Goal: Complete application form: Complete application form

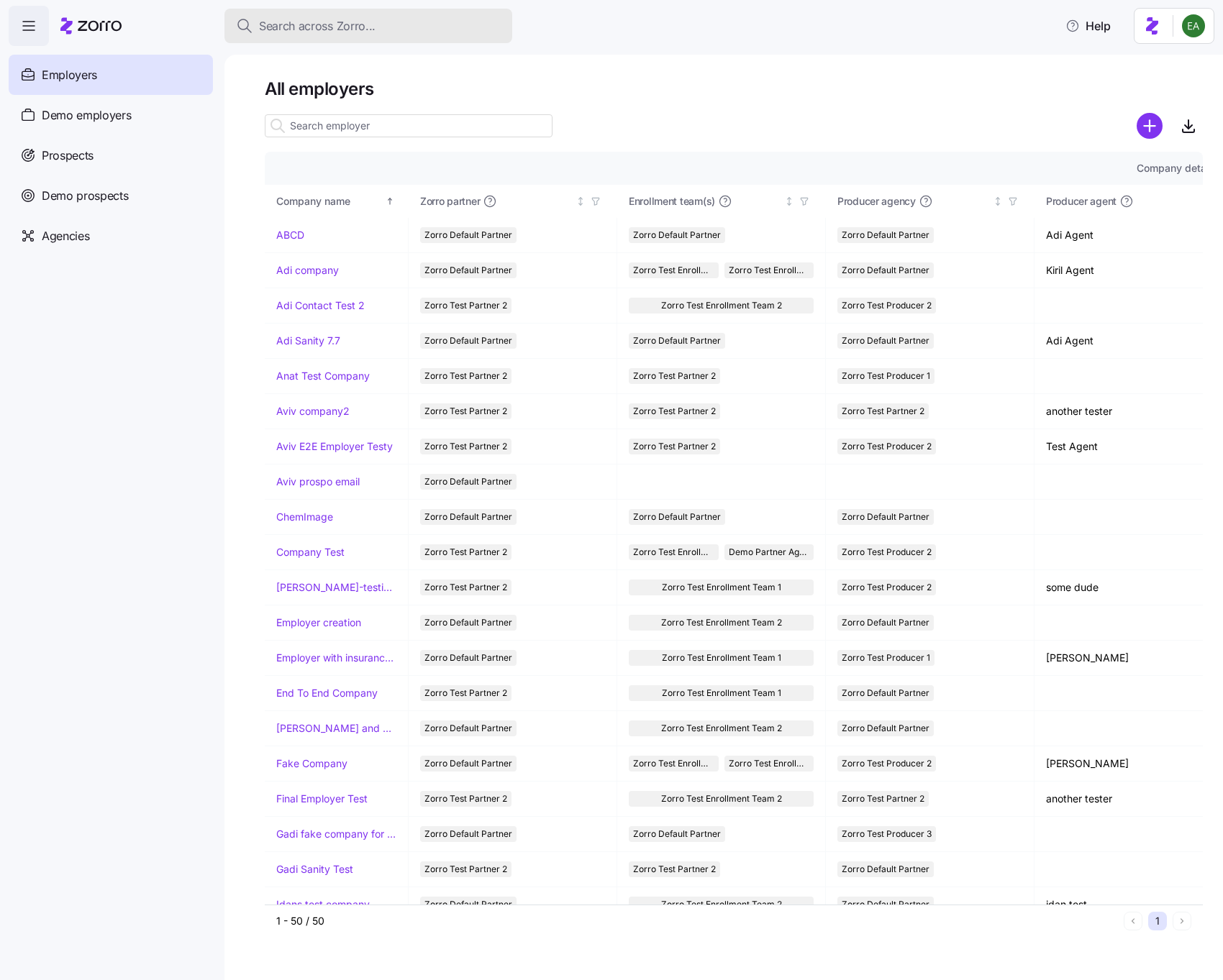
click at [328, 24] on span "Search across Zorro..." at bounding box center [317, 26] width 116 height 18
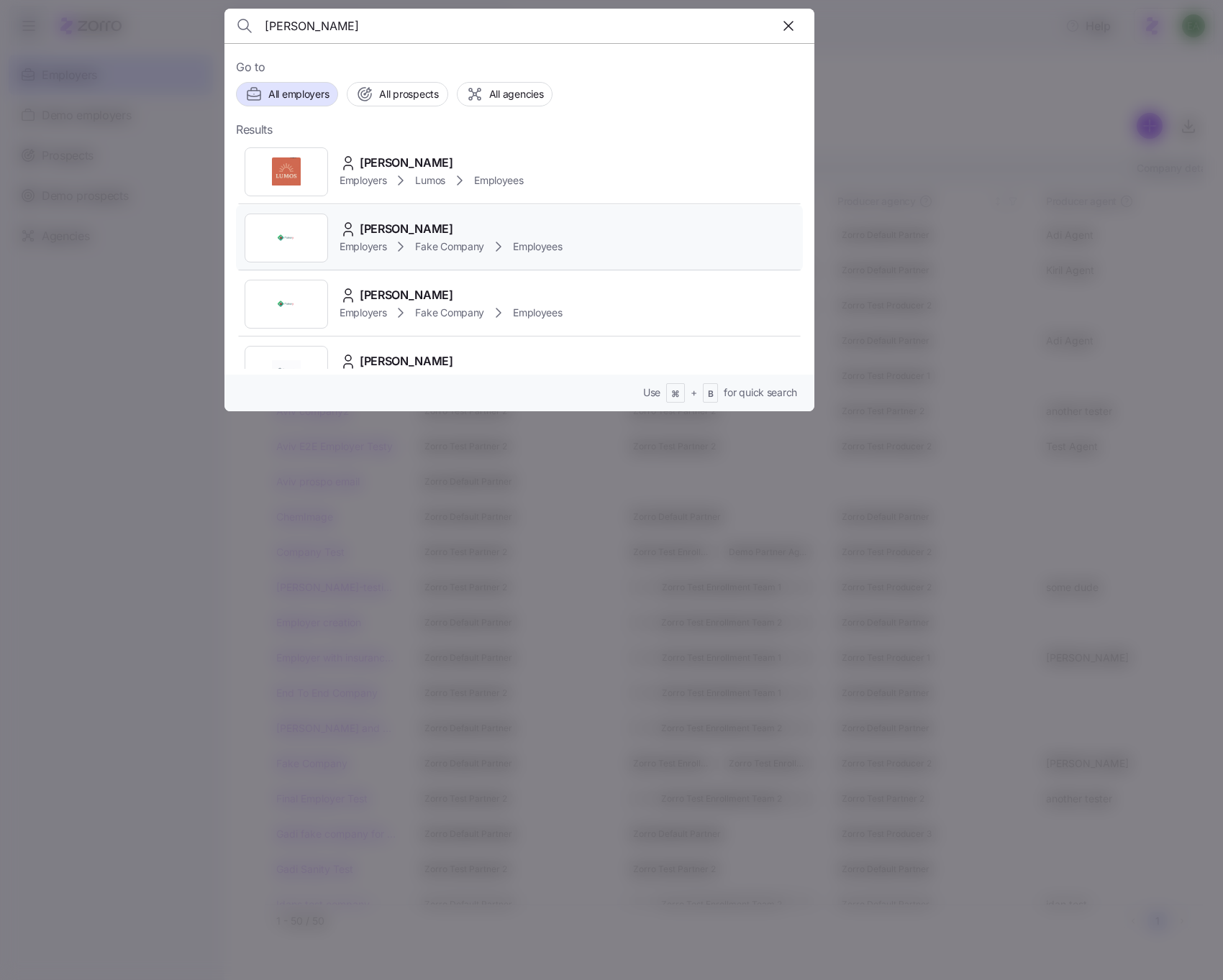
type input "alice williams"
click at [409, 225] on span "[PERSON_NAME]" at bounding box center [407, 229] width 94 height 18
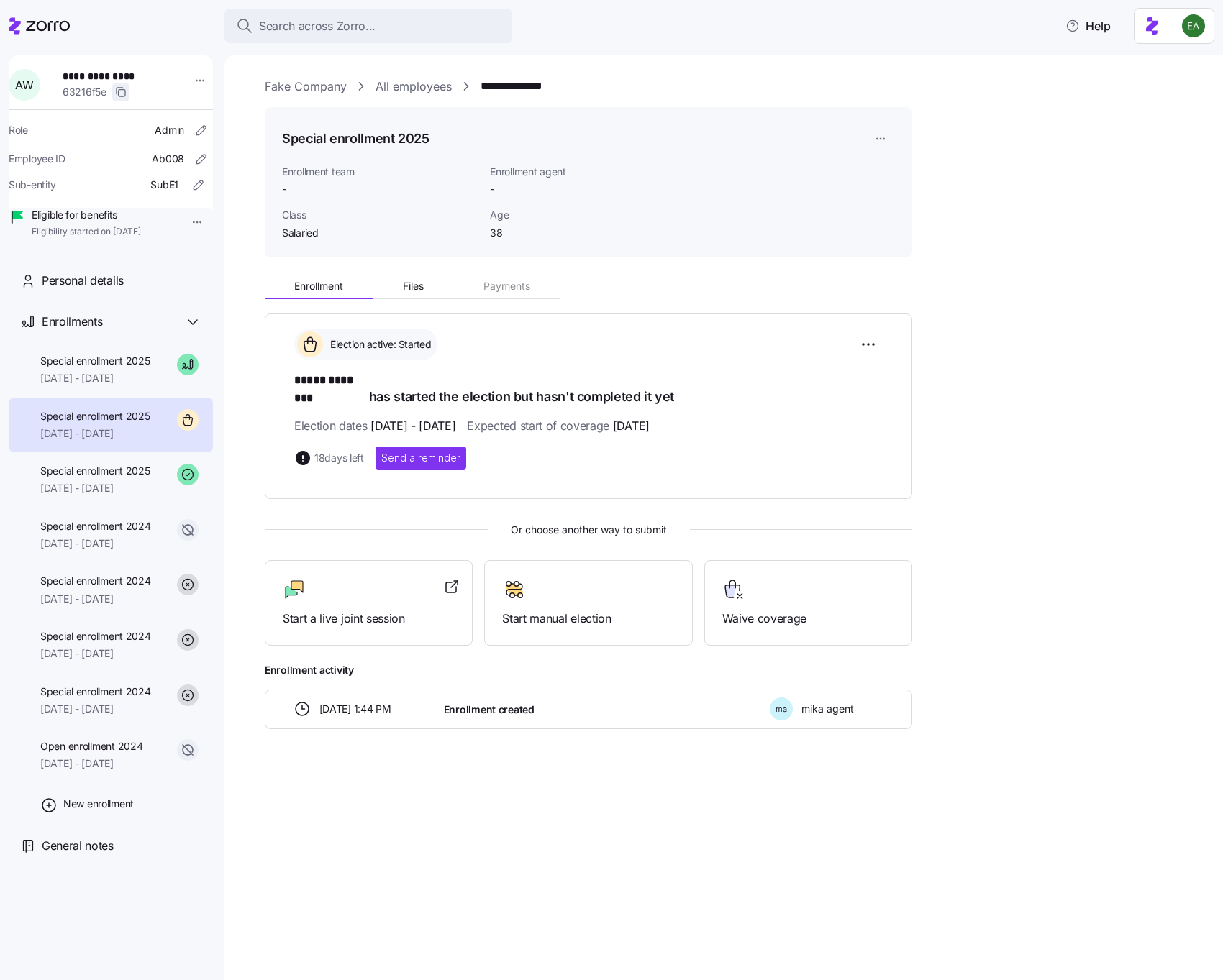
click at [126, 94] on icon "button" at bounding box center [120, 92] width 12 height 12
click at [357, 610] on span "Start a live joint session" at bounding box center [368, 619] width 172 height 18
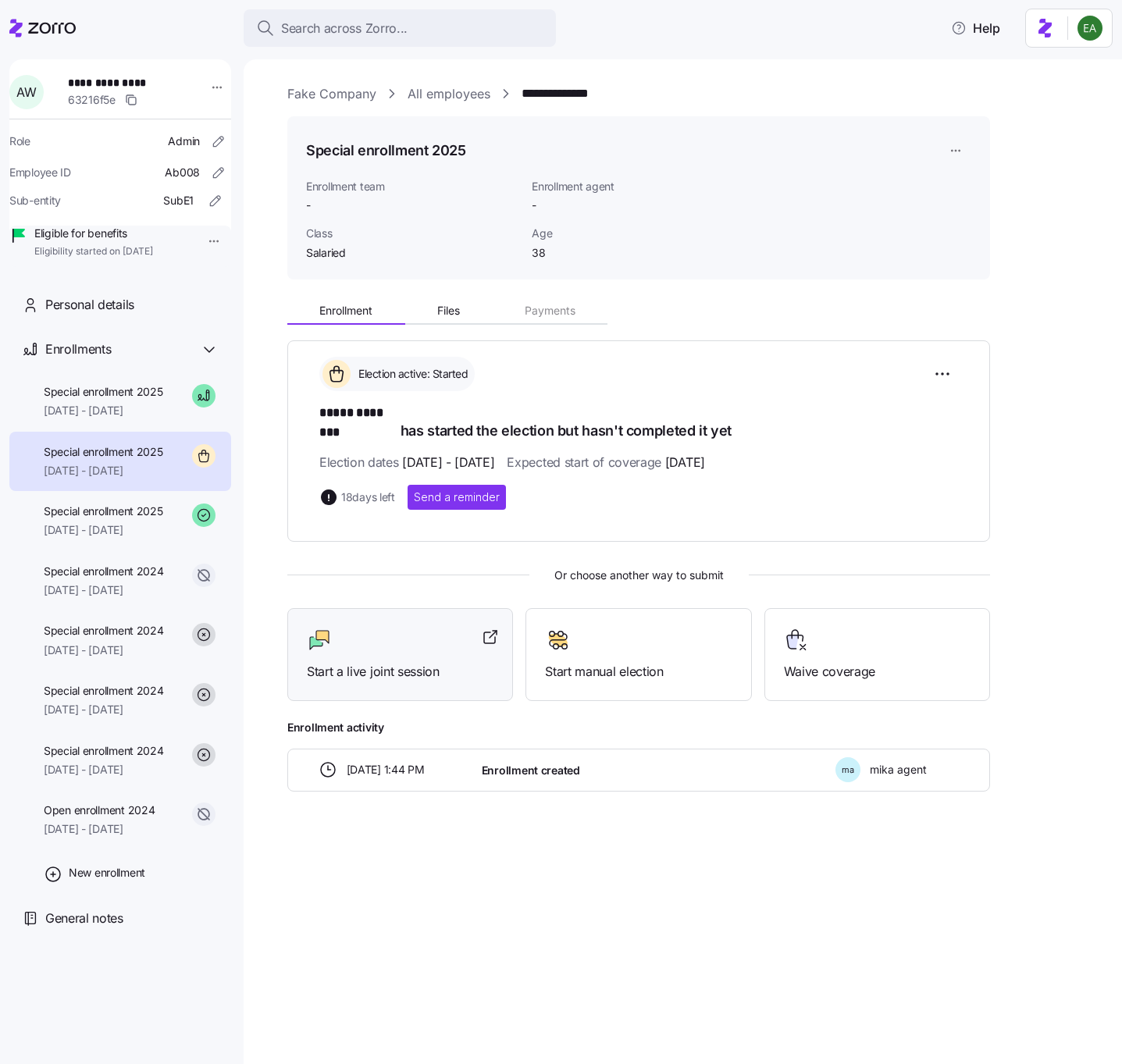
click at [354, 662] on span "Start a live joint session" at bounding box center [400, 672] width 186 height 19
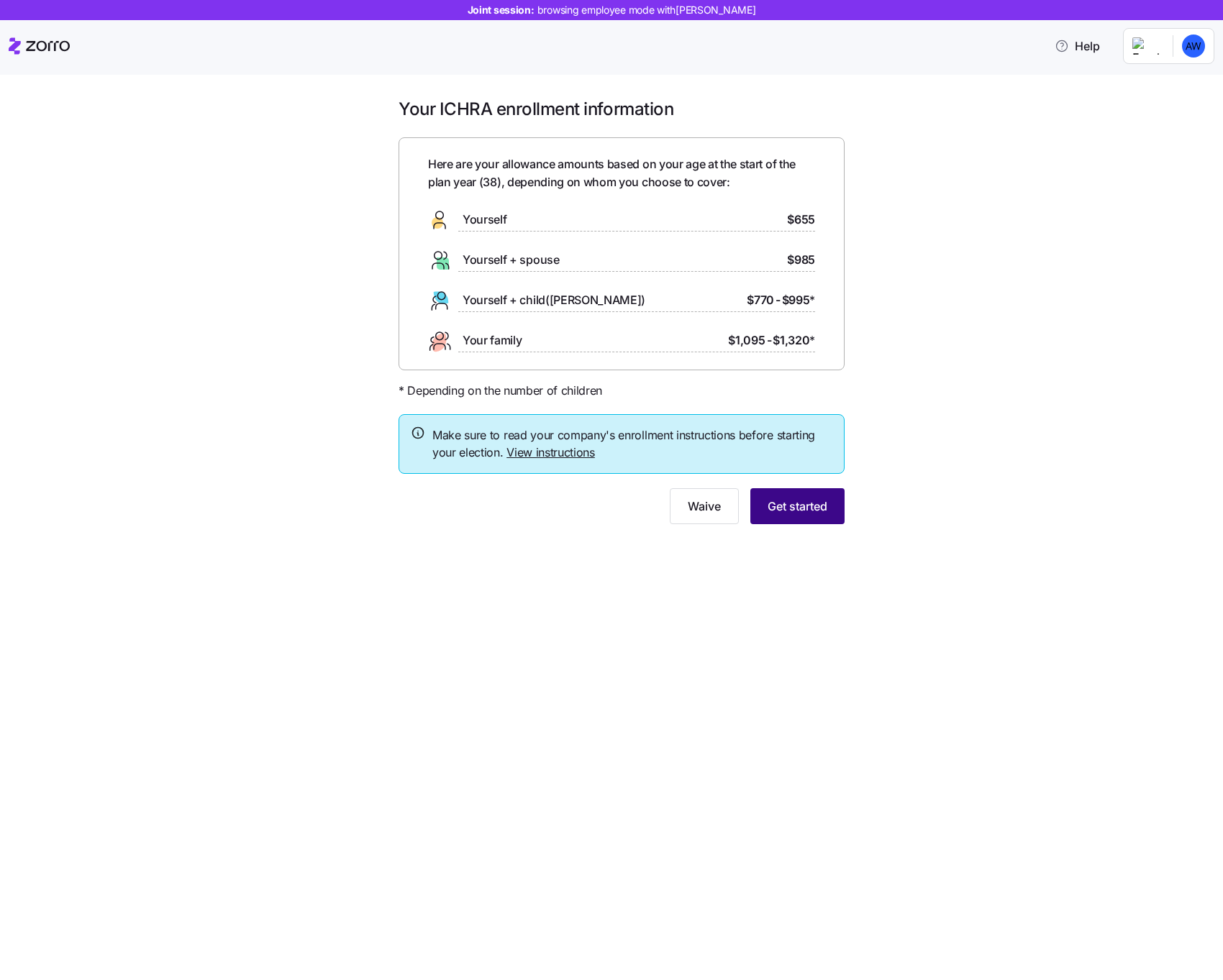
click at [831, 506] on button "Get started" at bounding box center [797, 506] width 94 height 36
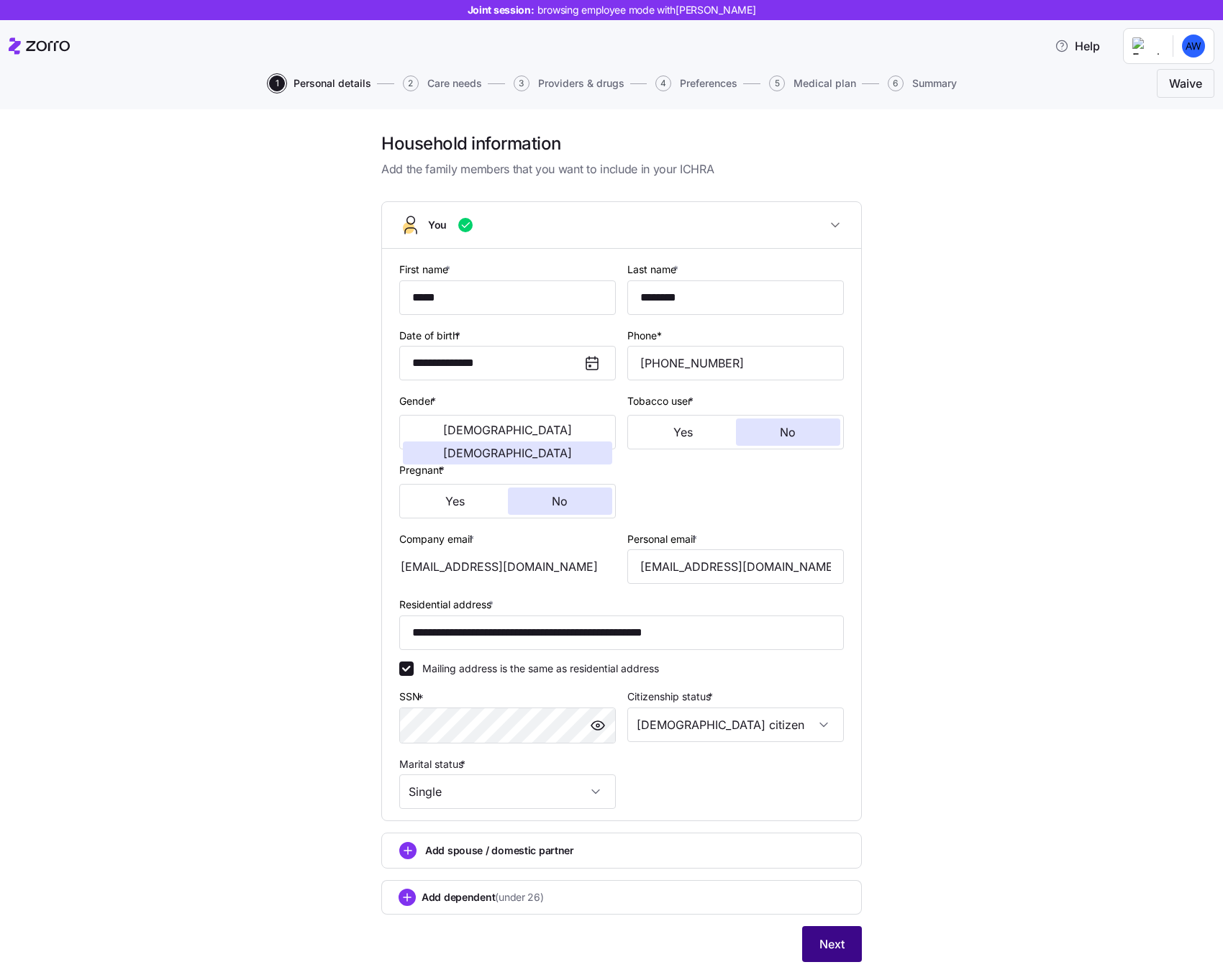
click at [829, 929] on button "Next" at bounding box center [832, 944] width 60 height 36
click at [832, 950] on span "Next" at bounding box center [832, 944] width 25 height 17
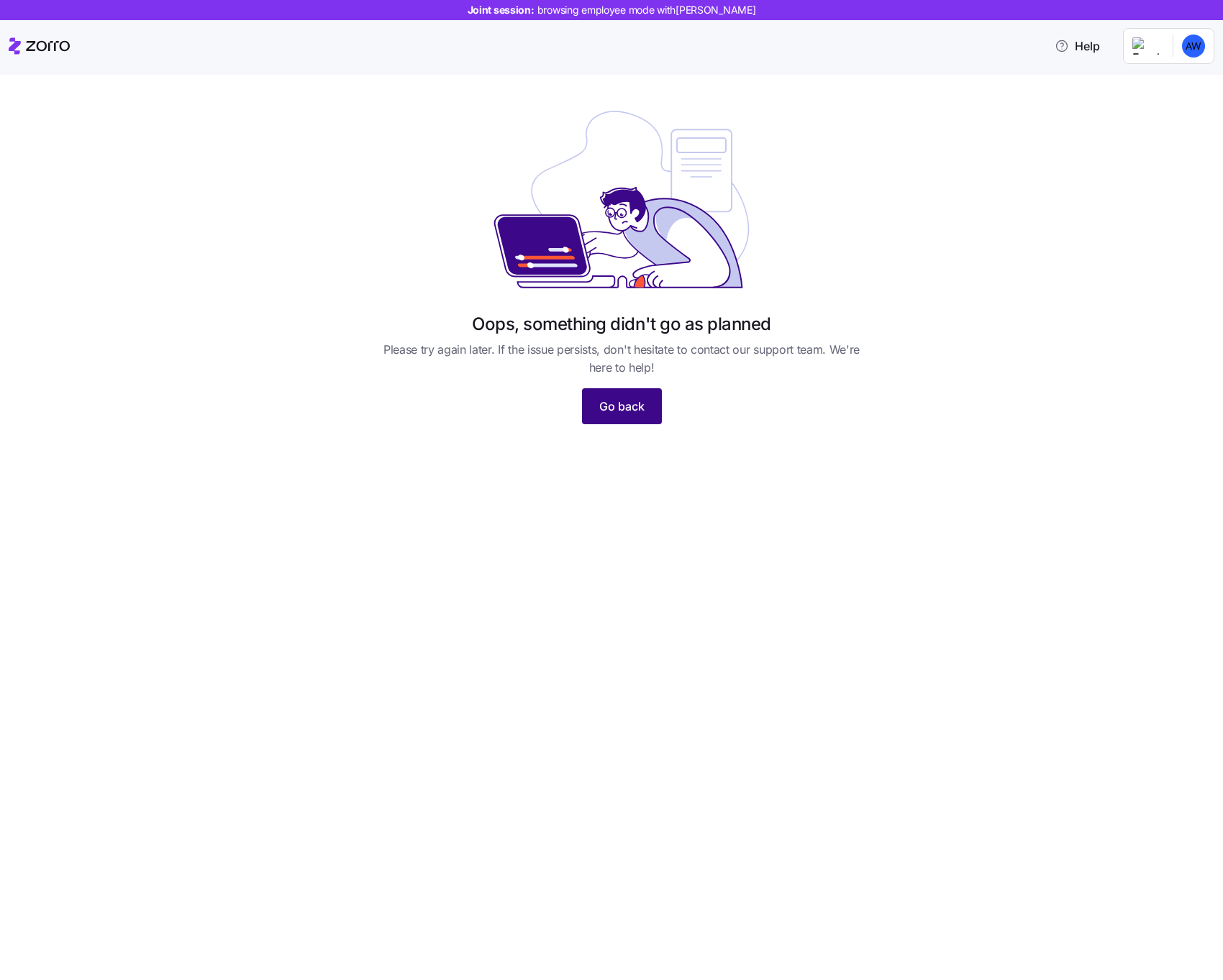
click at [642, 414] on span "Go back" at bounding box center [622, 407] width 45 height 17
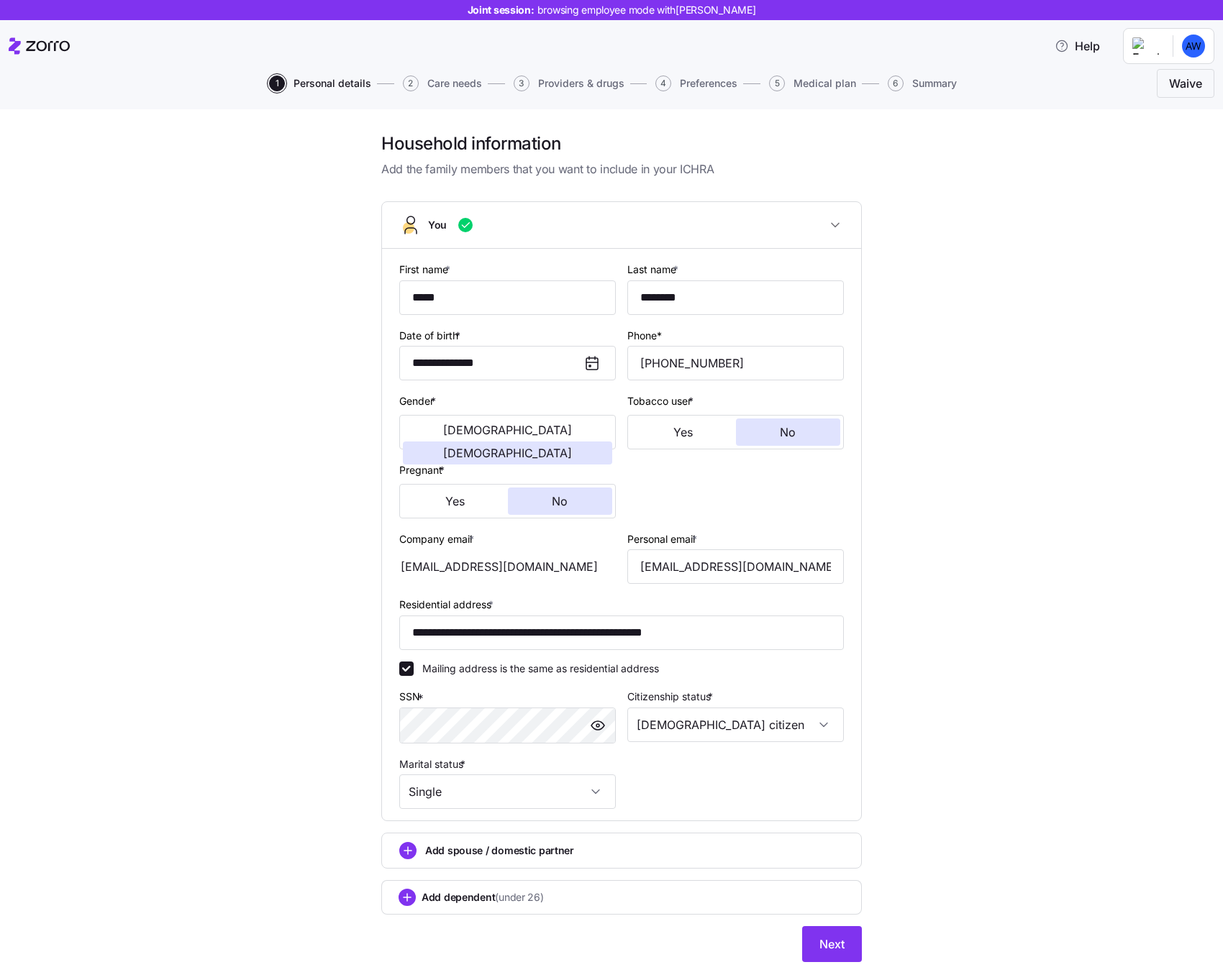
click at [792, 79] on button "5 Medical plan" at bounding box center [812, 83] width 87 height 16
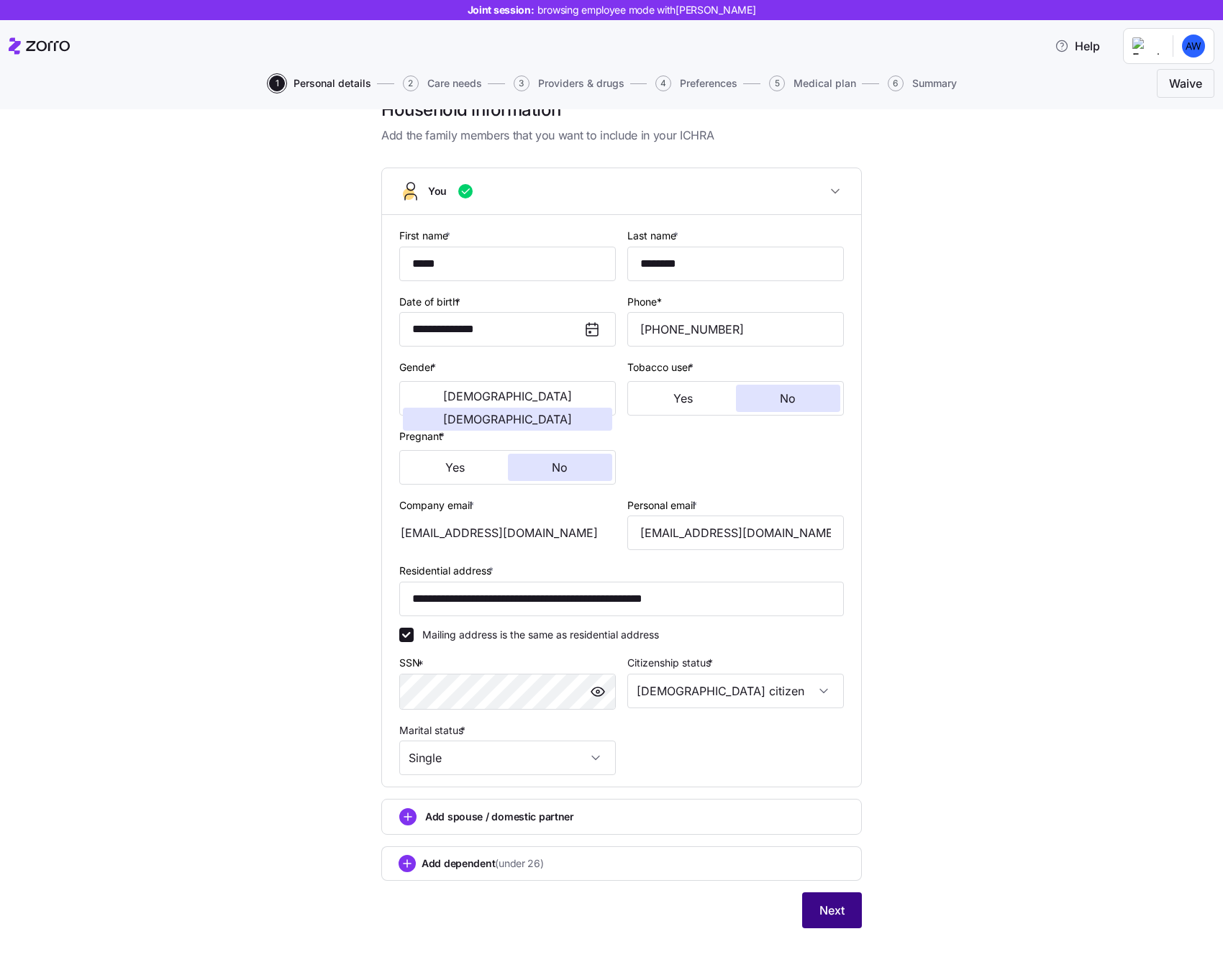
click at [841, 905] on span "Next" at bounding box center [832, 911] width 25 height 17
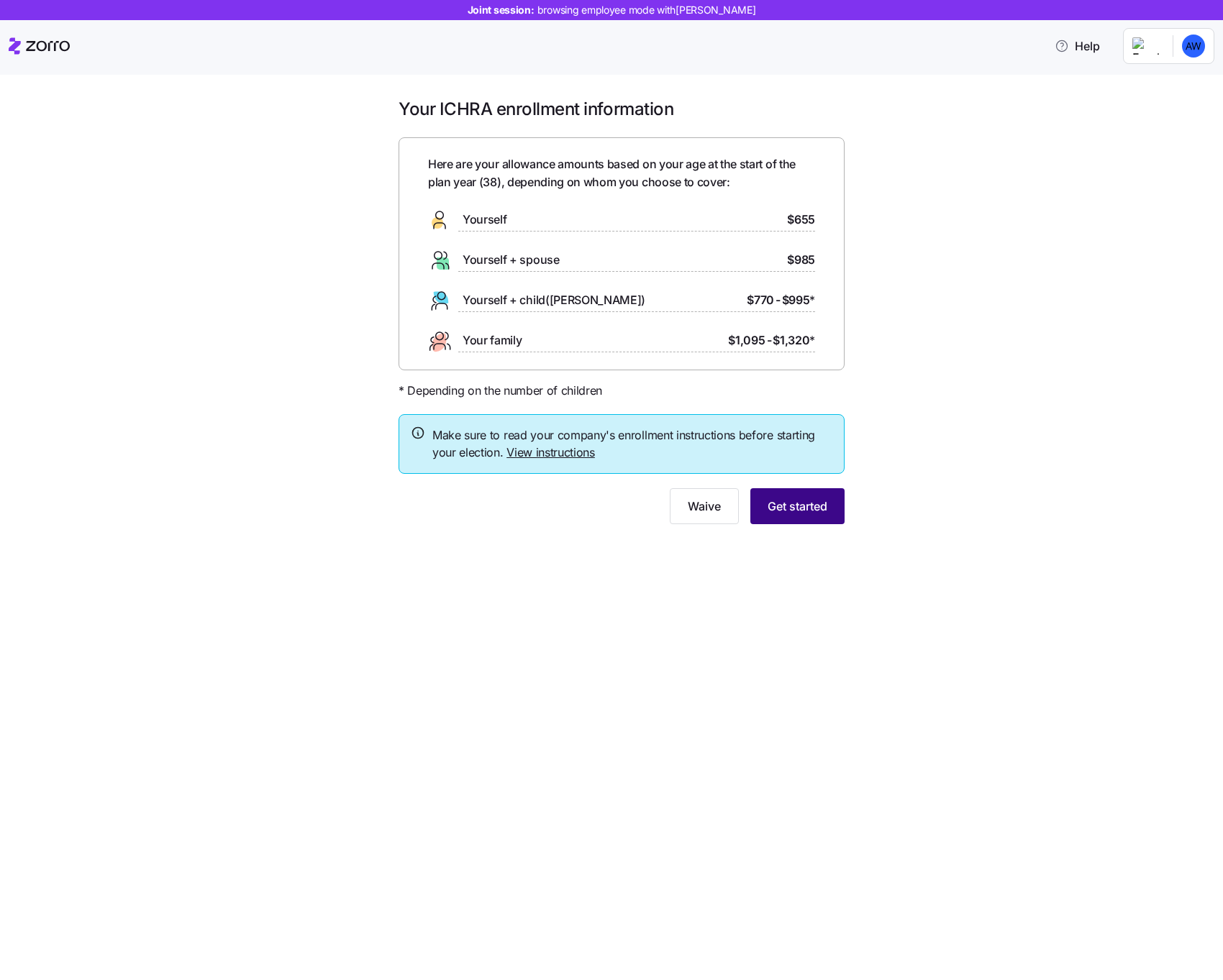
click at [805, 510] on span "Get started" at bounding box center [797, 506] width 60 height 17
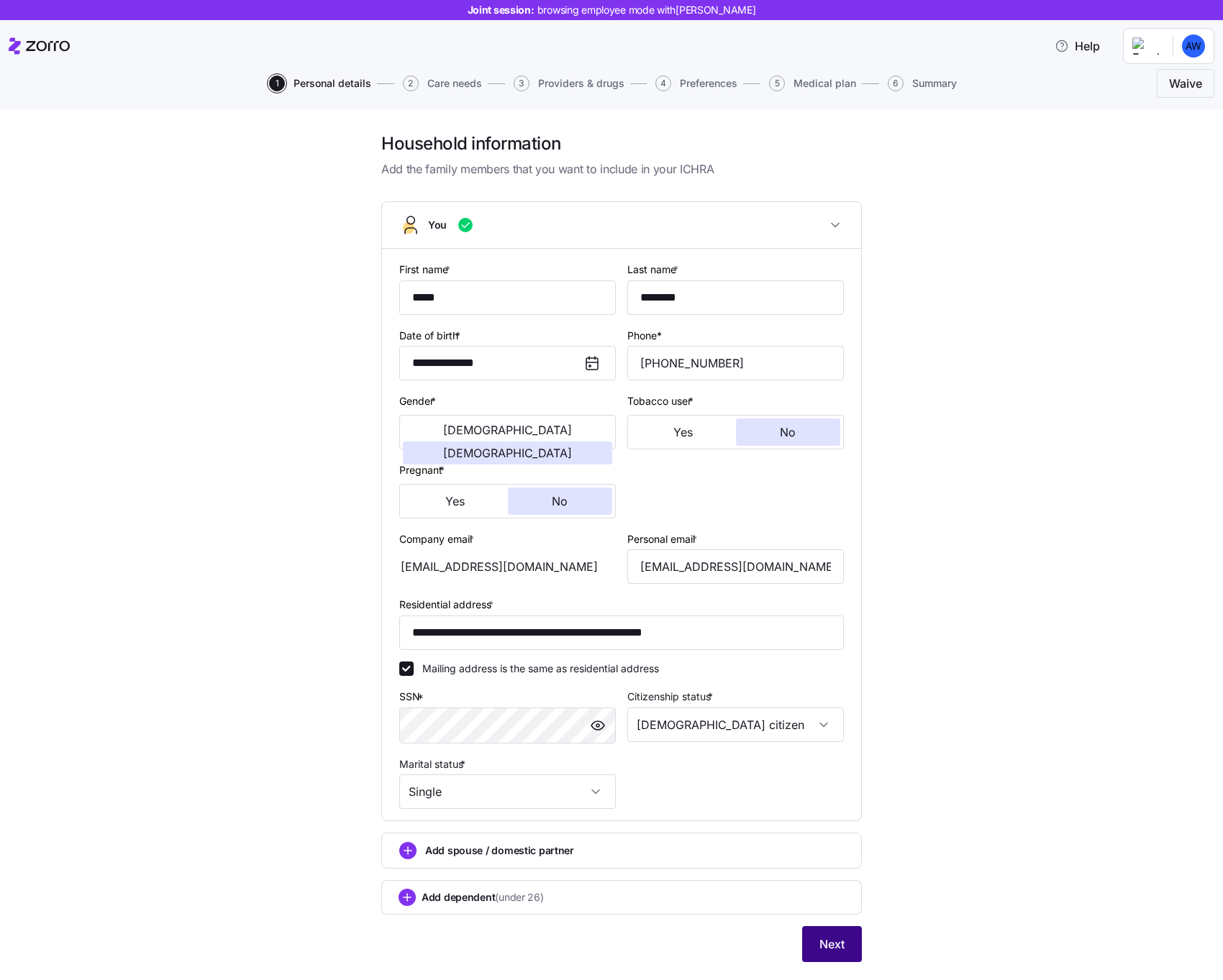
click at [833, 934] on button "Next" at bounding box center [832, 944] width 60 height 36
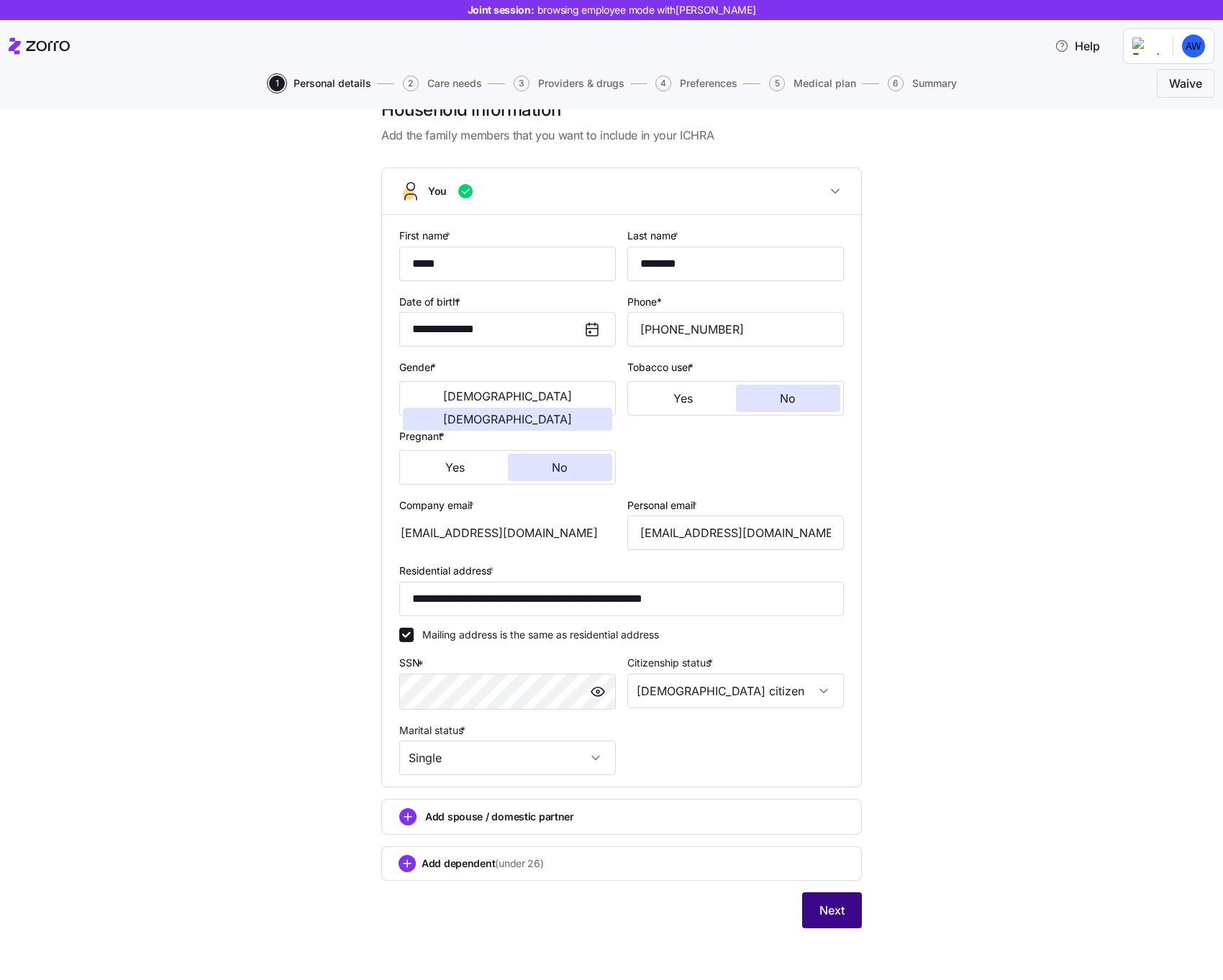
click at [828, 911] on span "Next" at bounding box center [832, 911] width 25 height 17
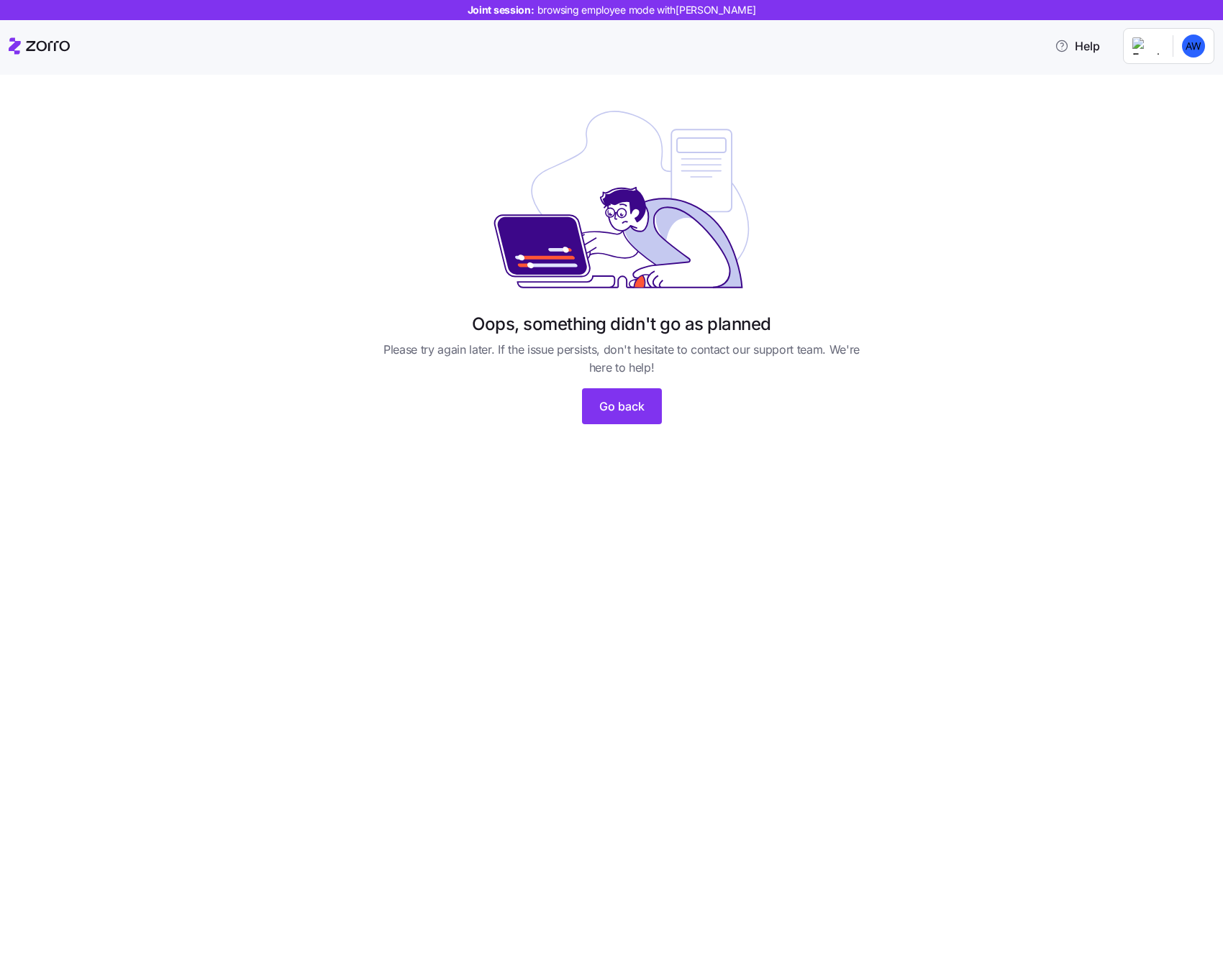
click at [845, 321] on div "Oops, something didn't go as planned Please try again later. If the issue persi…" at bounding box center [621, 345] width 495 height 64
click at [627, 408] on span "Go back" at bounding box center [622, 407] width 45 height 17
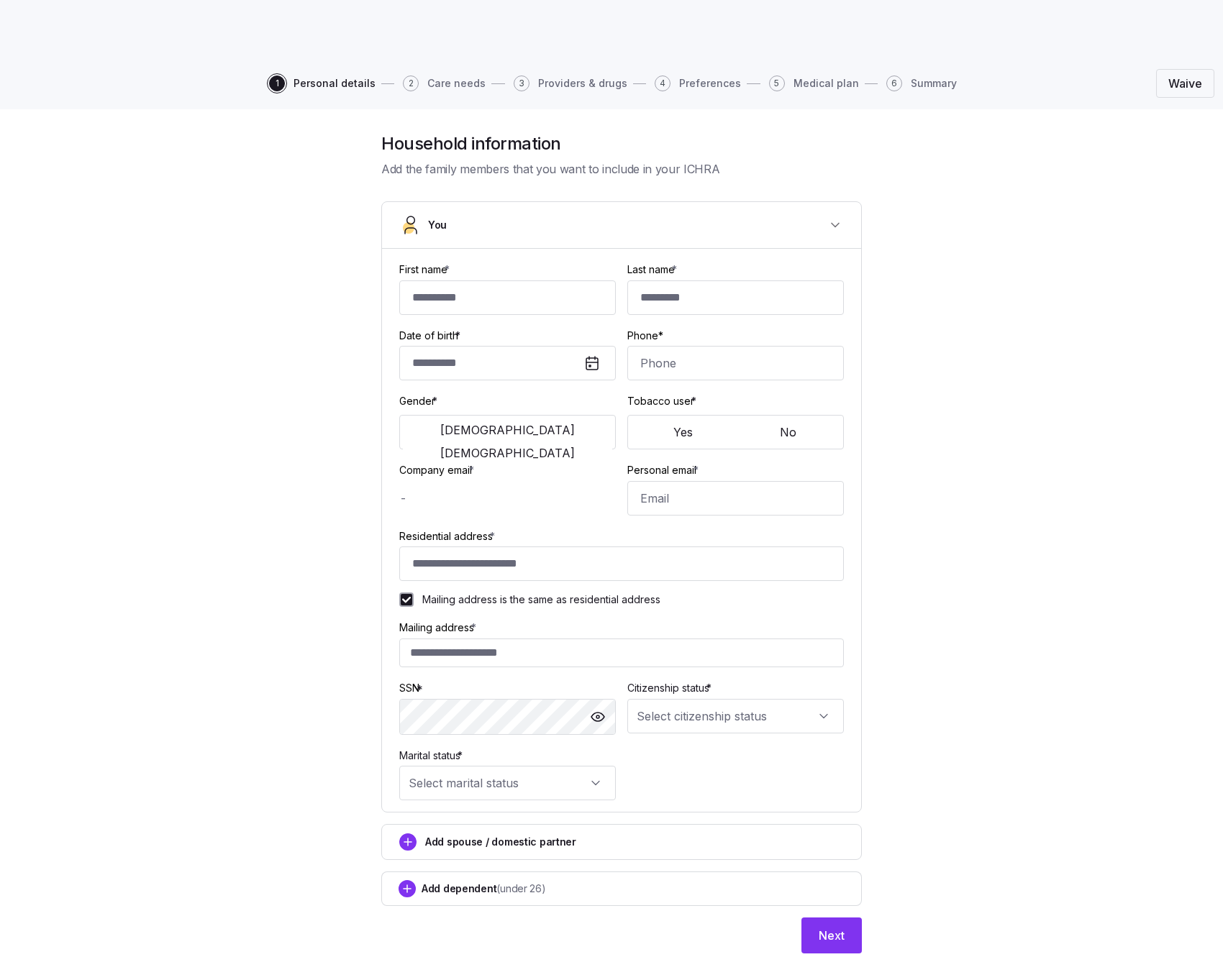
type input "*****"
type input "********"
type input "idan.h+testai@myzorro.co"
type input "dsfds@gmail.com"
type input "**********"
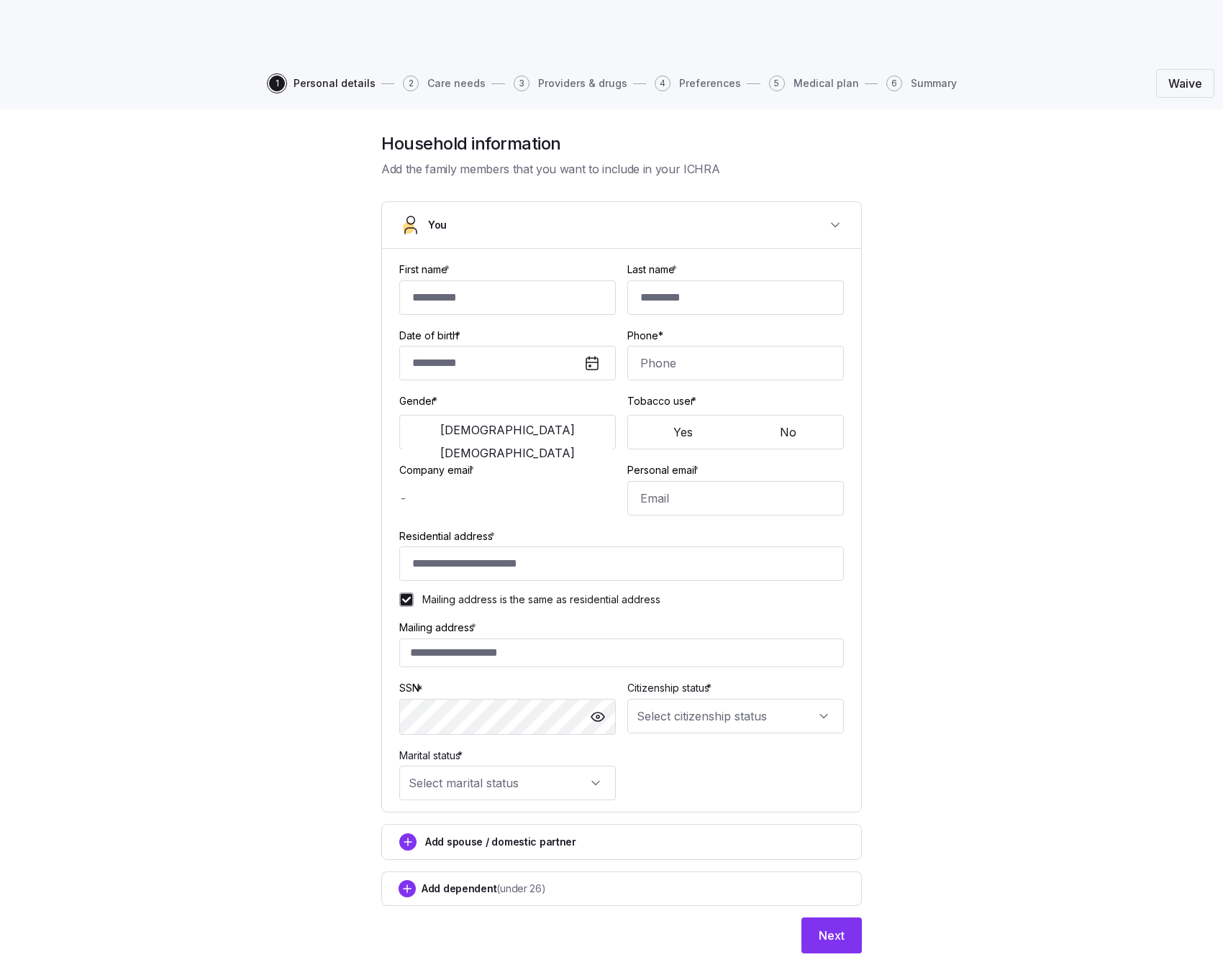
checkbox input "true"
type input "**********"
type input "[PHONE_NUMBER]"
type input "[DEMOGRAPHIC_DATA] citizen"
type input "Single"
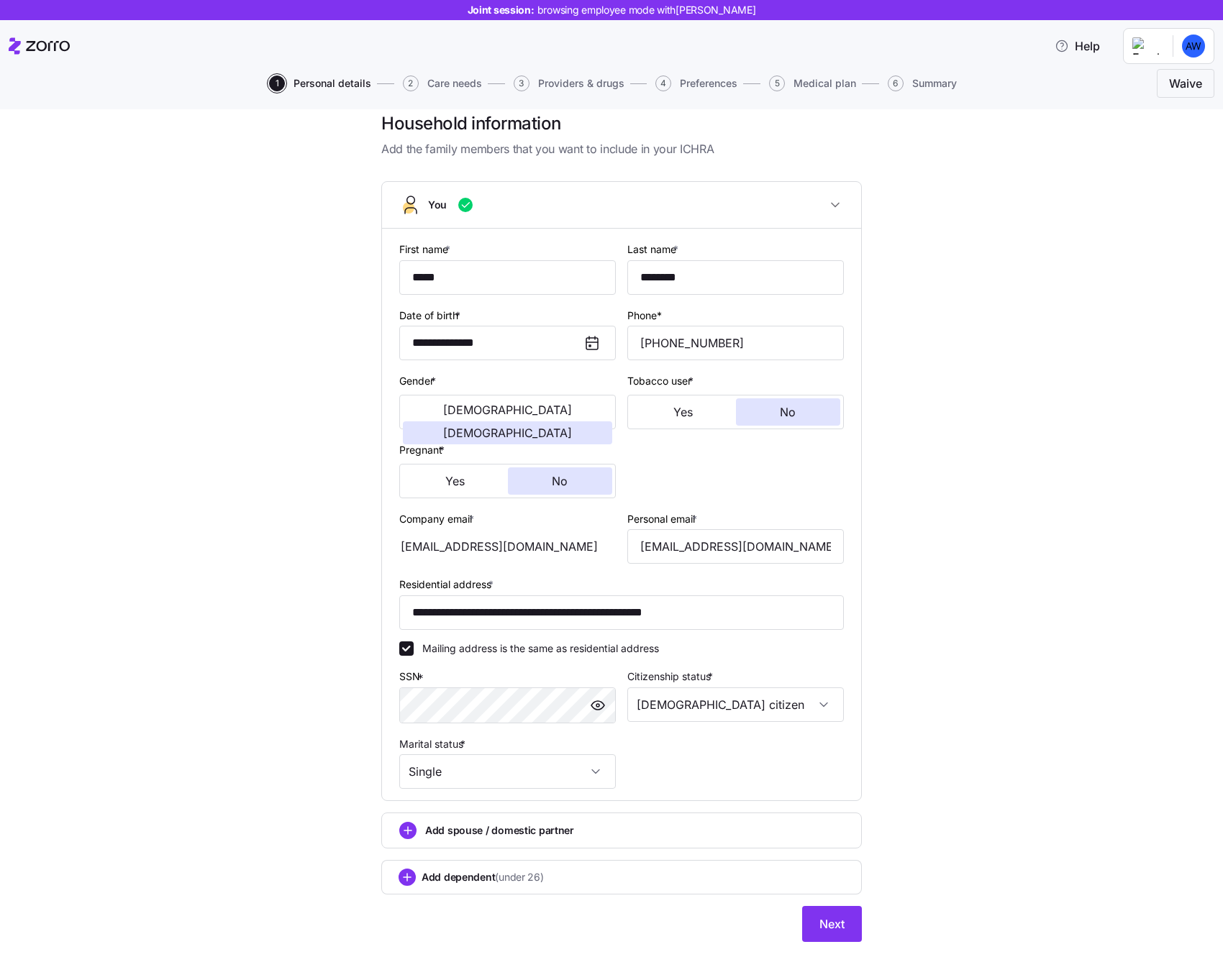
scroll to position [34, 0]
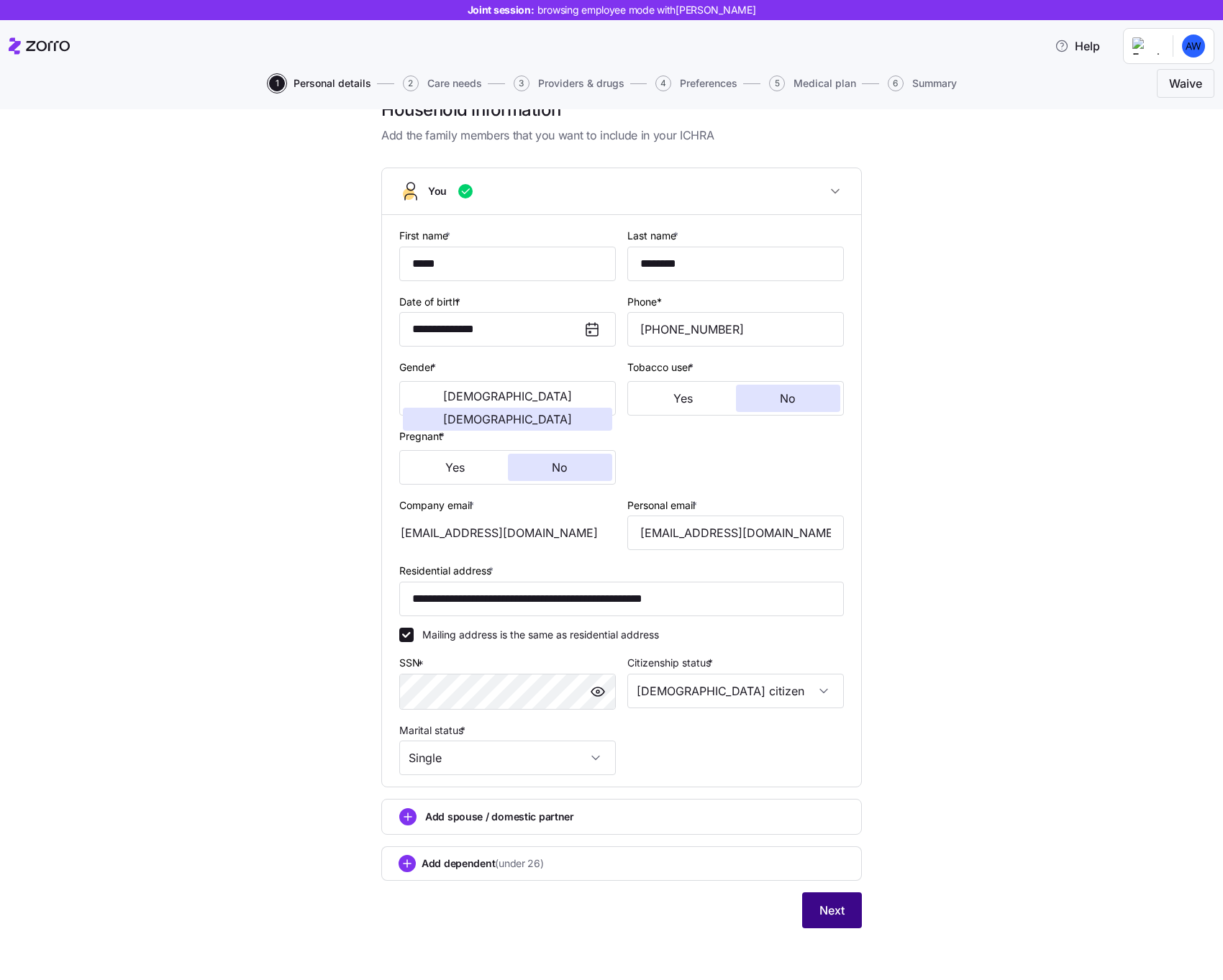
click at [820, 904] on span "Next" at bounding box center [832, 911] width 25 height 17
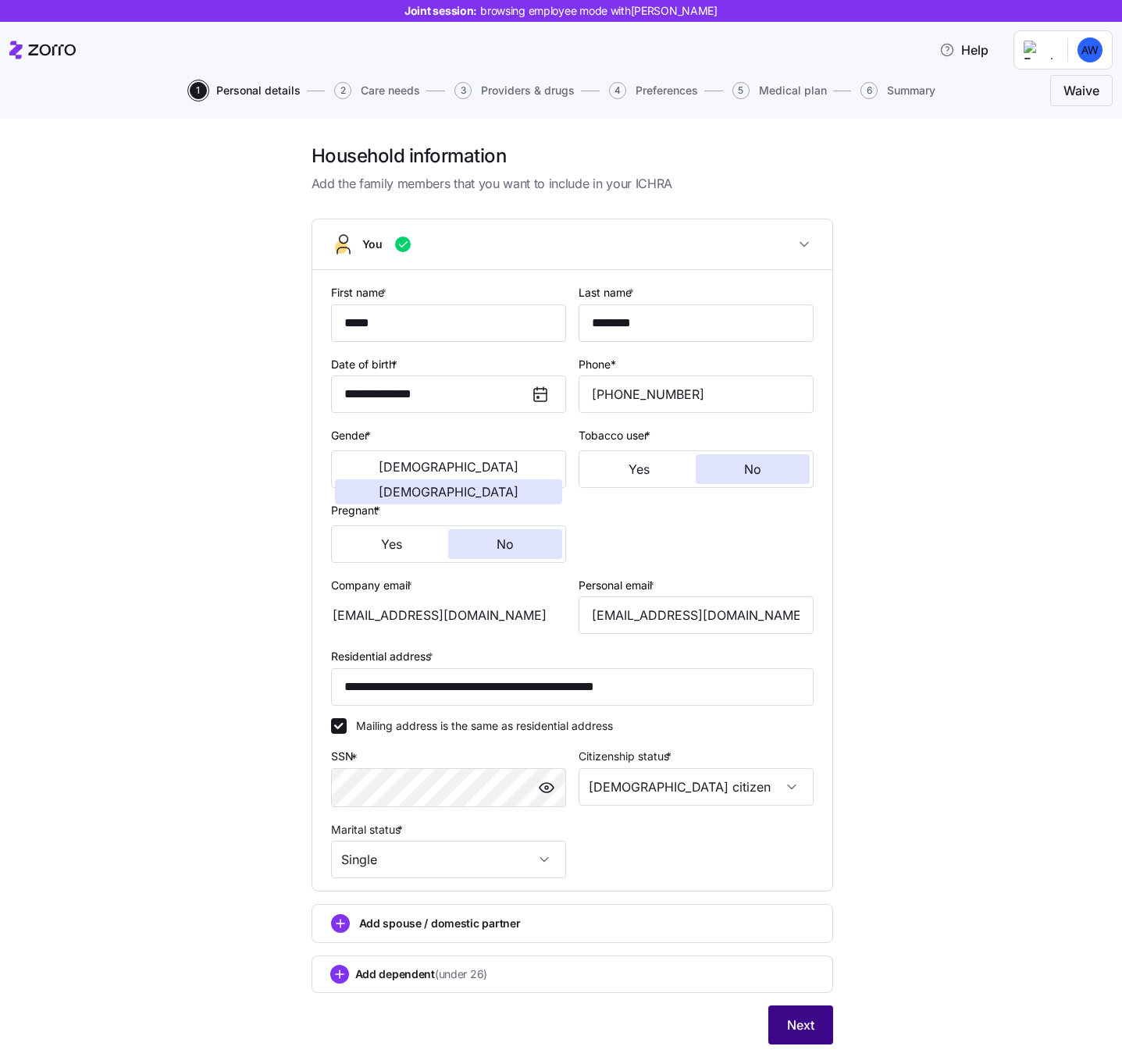
click at [793, 1024] on span "Next" at bounding box center [801, 1025] width 27 height 19
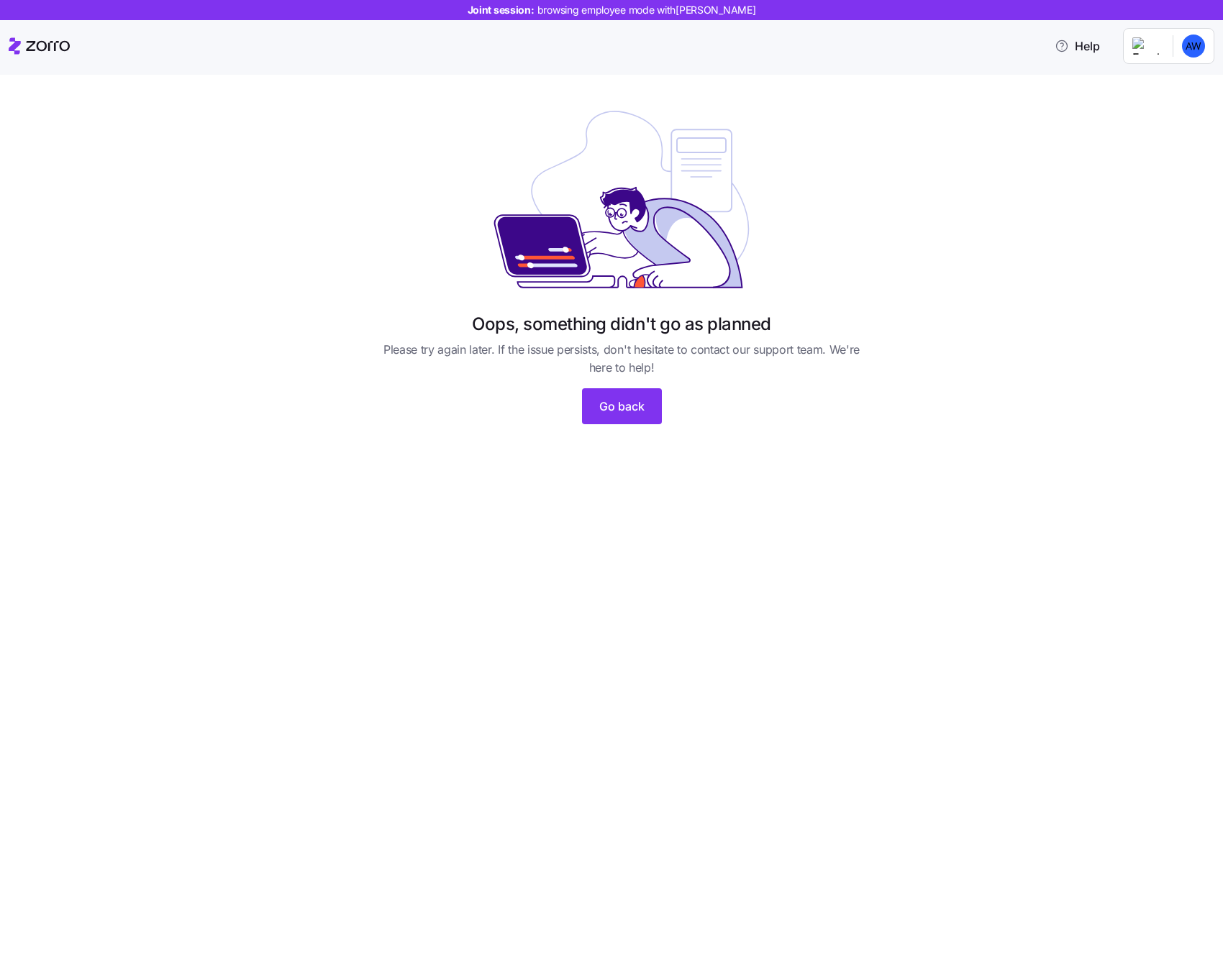
click at [391, 651] on div "Oops, something didn't go as planned Please try again later. If the issue persi…" at bounding box center [611, 527] width 1223 height 905
click at [629, 399] on span "Go back" at bounding box center [622, 407] width 45 height 17
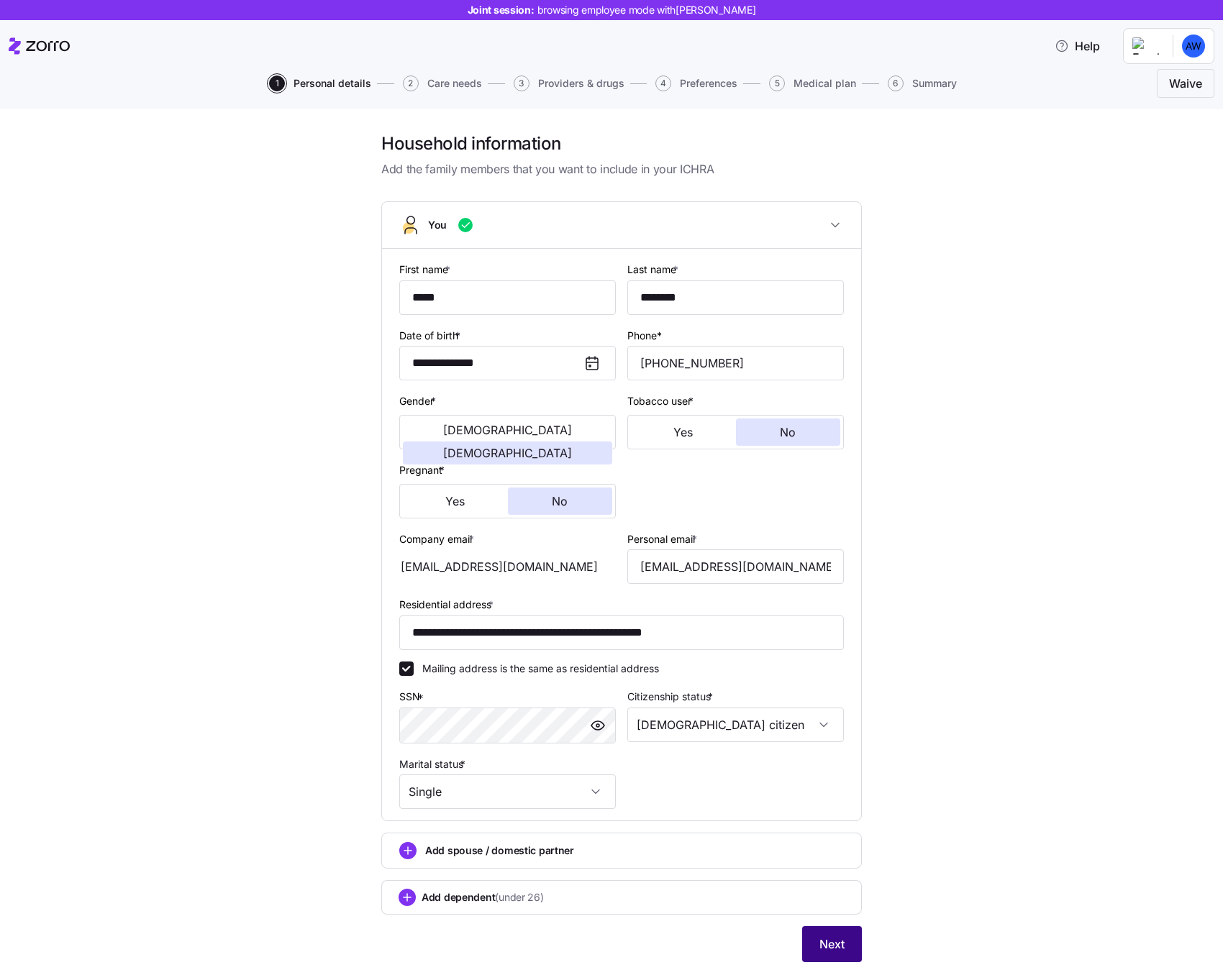
click at [848, 935] on button "Next" at bounding box center [832, 944] width 60 height 36
click at [847, 932] on button "Next" at bounding box center [832, 944] width 60 height 36
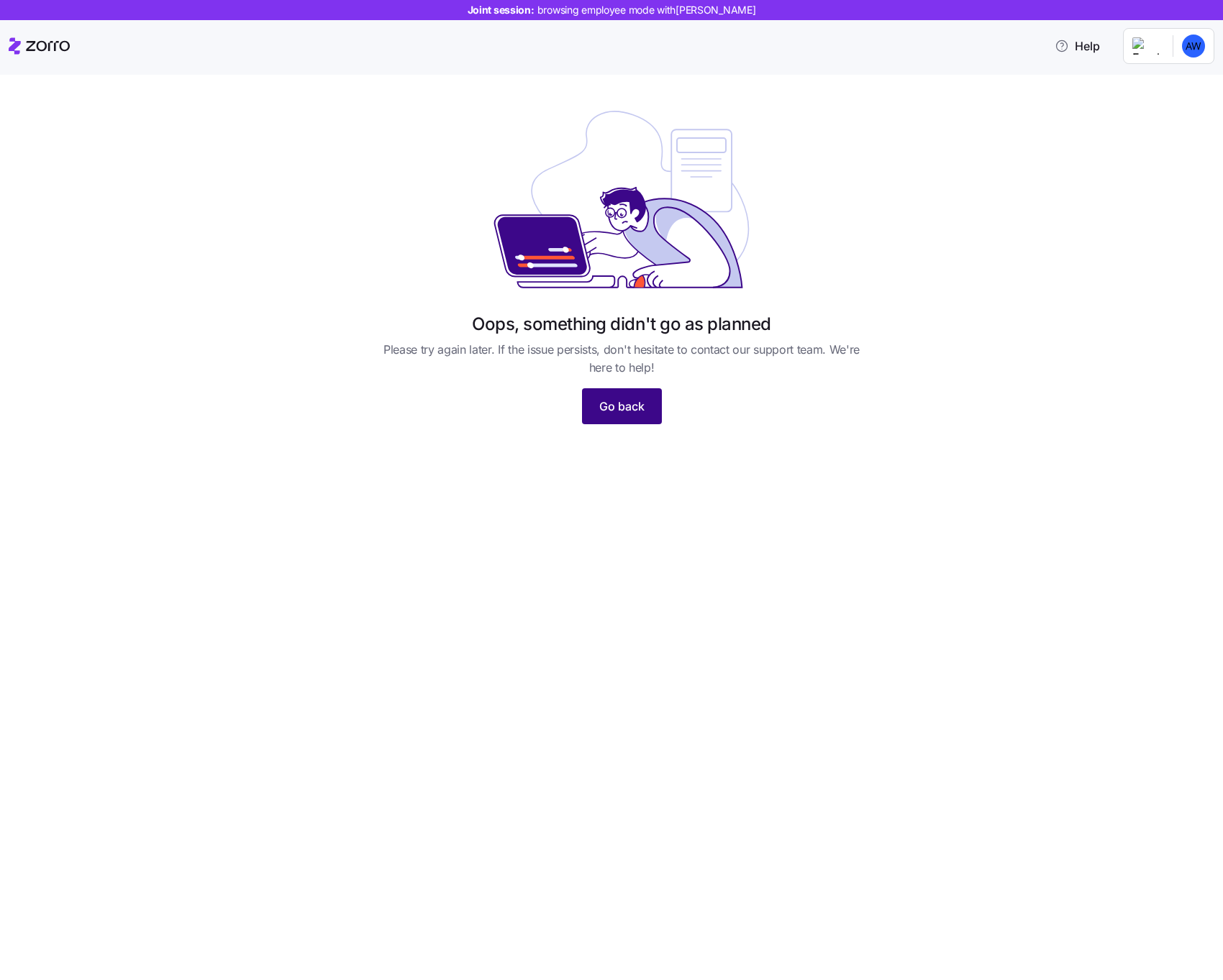
click at [635, 410] on span "Go back" at bounding box center [622, 407] width 45 height 17
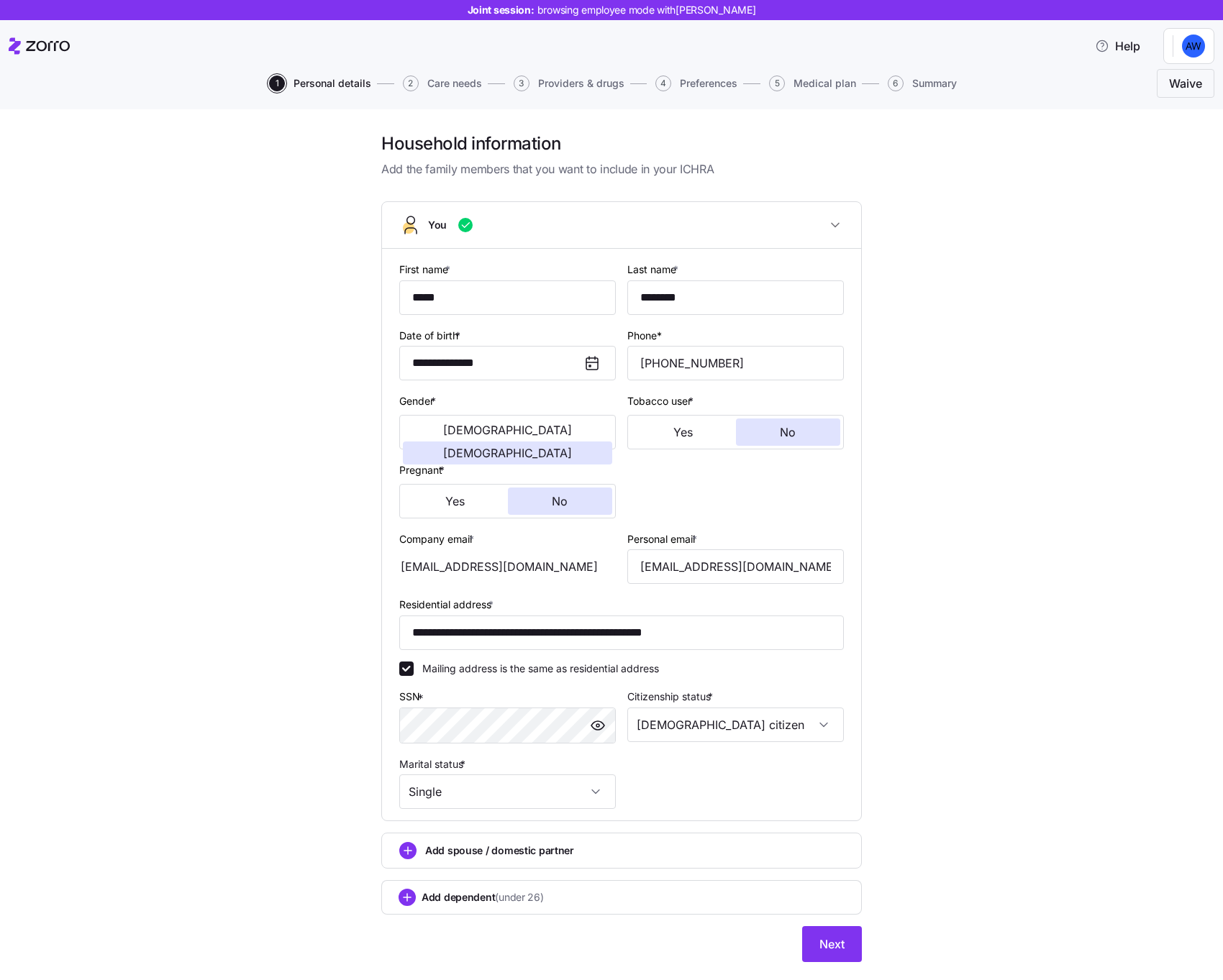
click at [1121, 686] on div "**********" at bounding box center [621, 556] width 1162 height 847
click at [829, 944] on span "Next" at bounding box center [832, 944] width 25 height 17
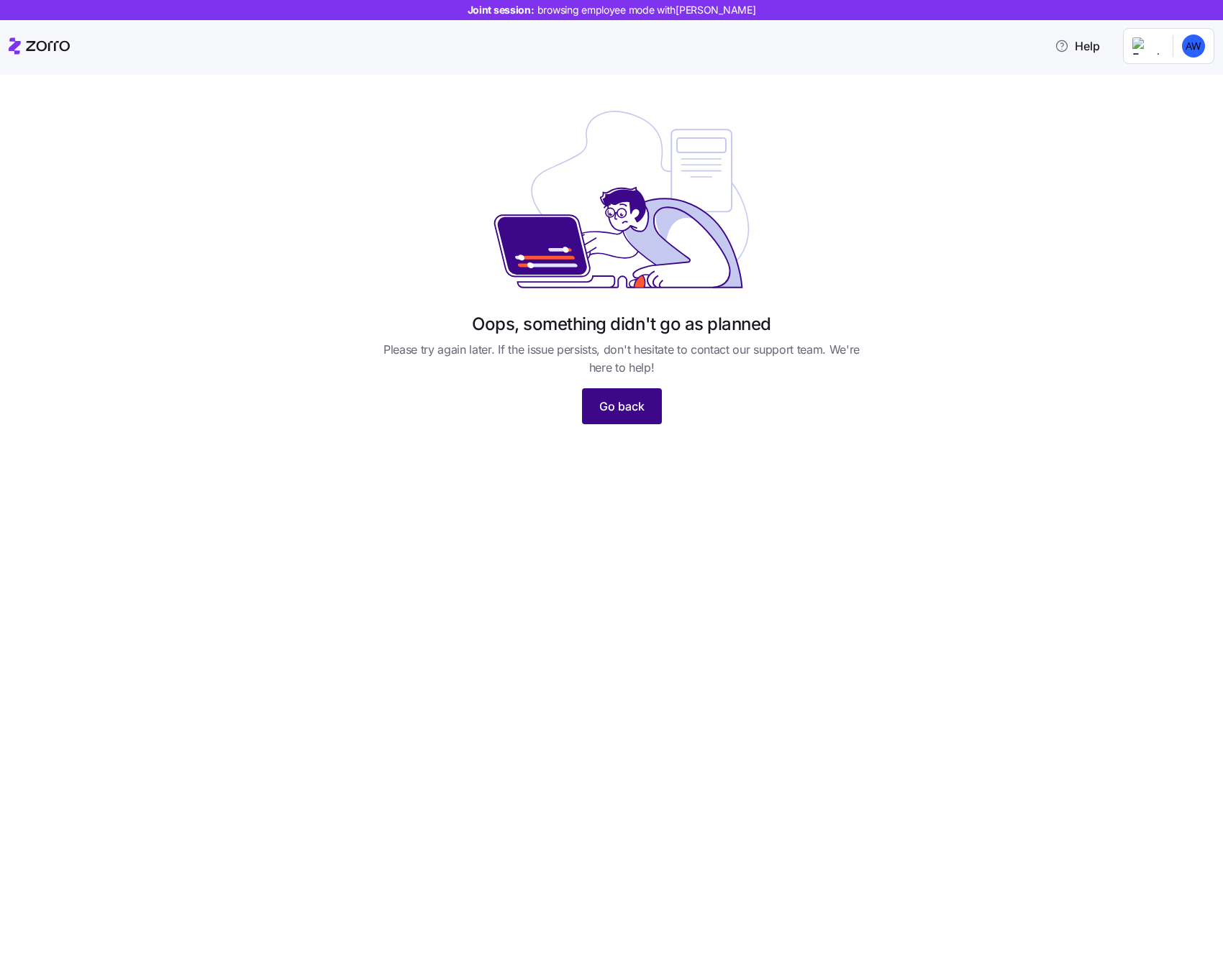
click at [634, 403] on span "Go back" at bounding box center [622, 407] width 45 height 17
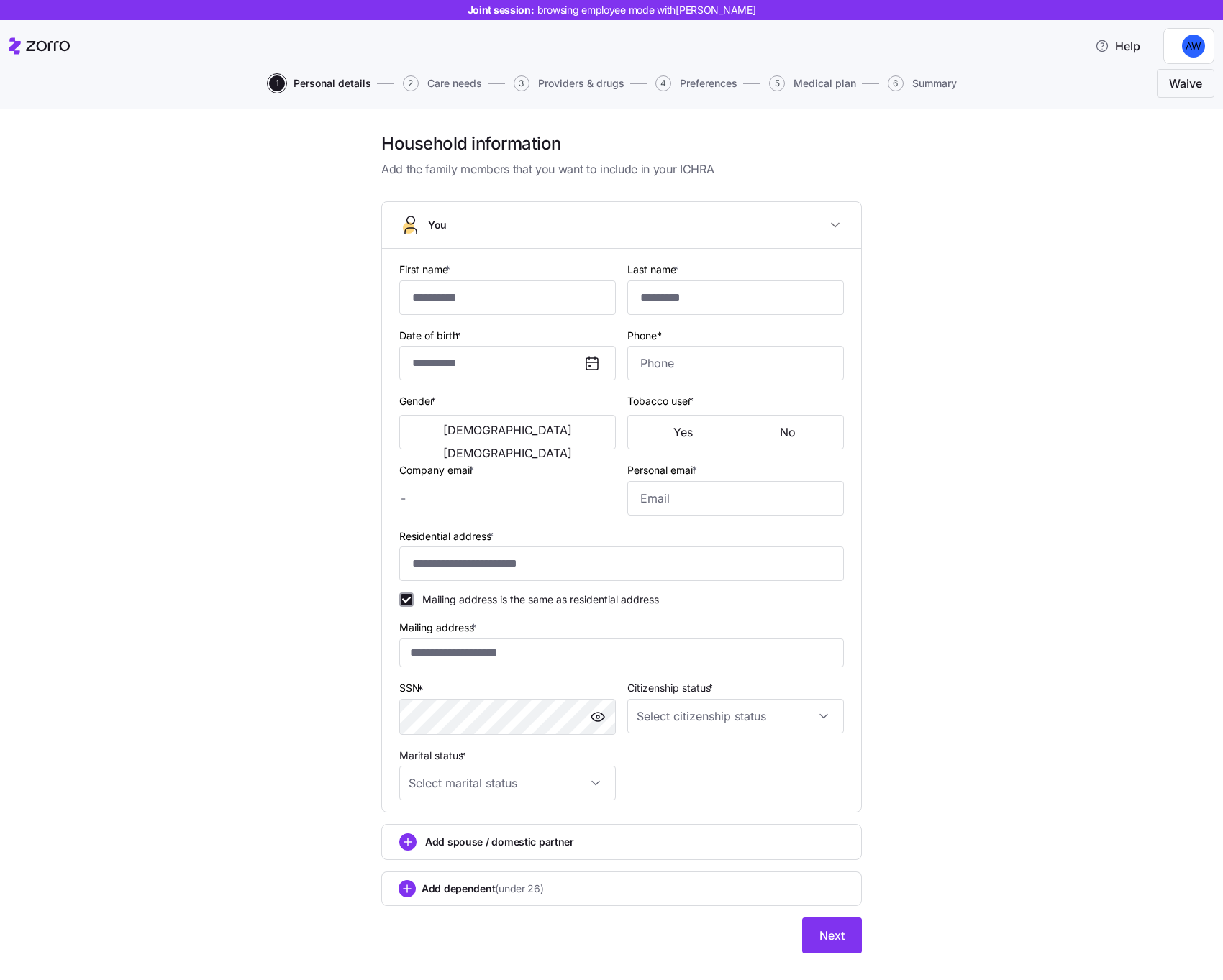
type input "*****"
type input "********"
type input "idan.h+testai@myzorro.co"
type input "dsfds@gmail.com"
type input "**********"
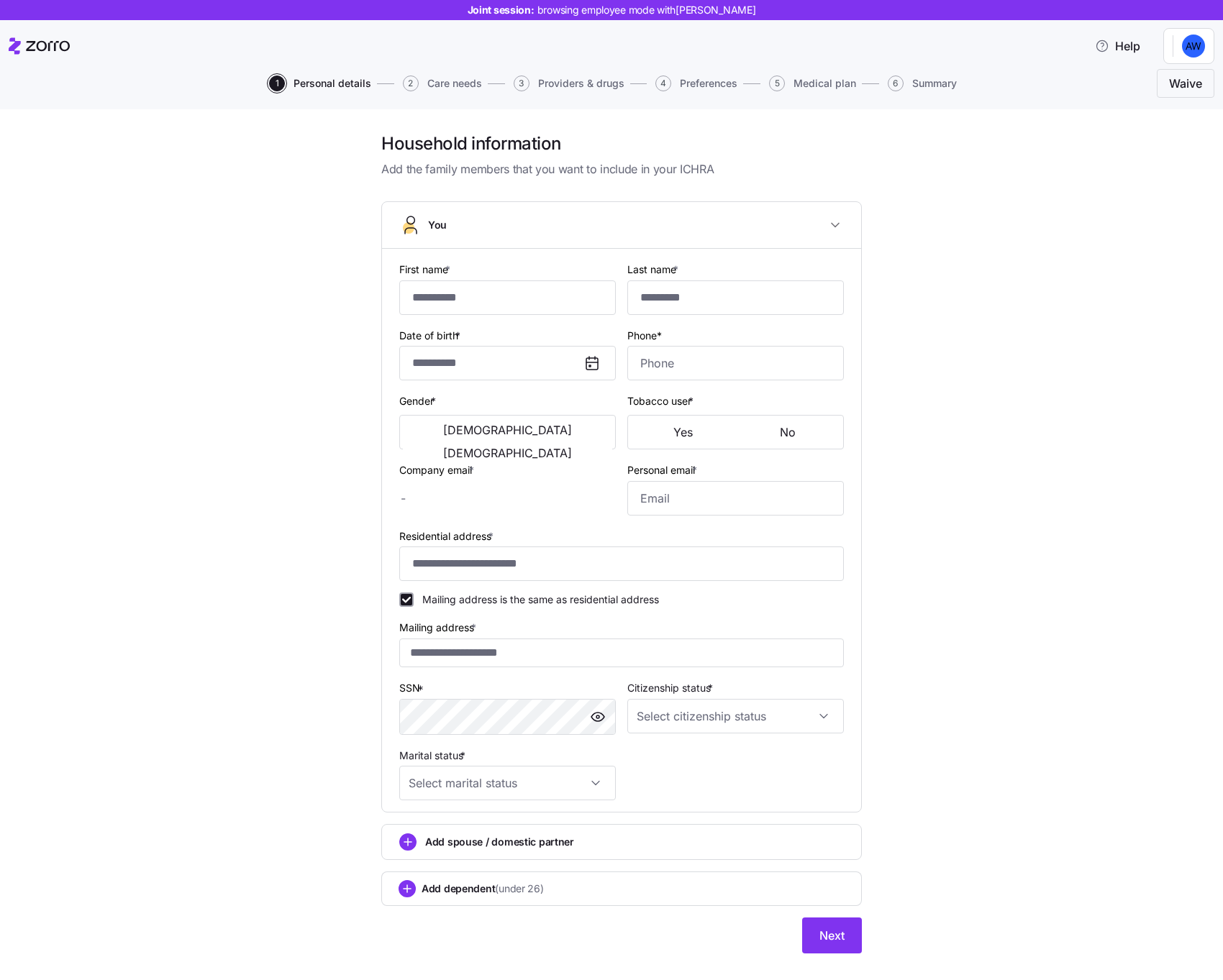
checkbox input "true"
type input "**********"
type input "[PHONE_NUMBER]"
type input "[DEMOGRAPHIC_DATA] citizen"
type input "Single"
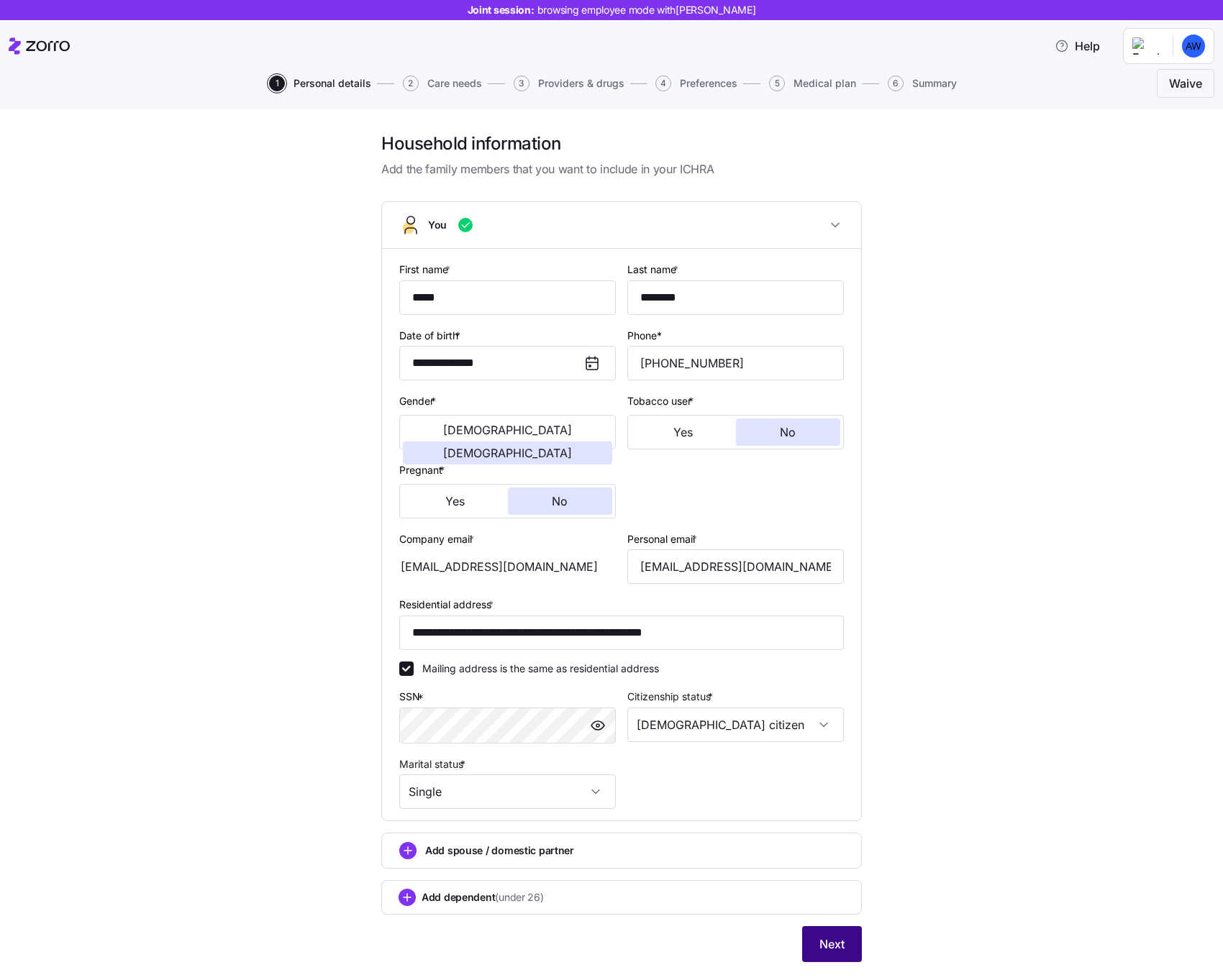
click at [841, 932] on button "Next" at bounding box center [832, 944] width 60 height 36
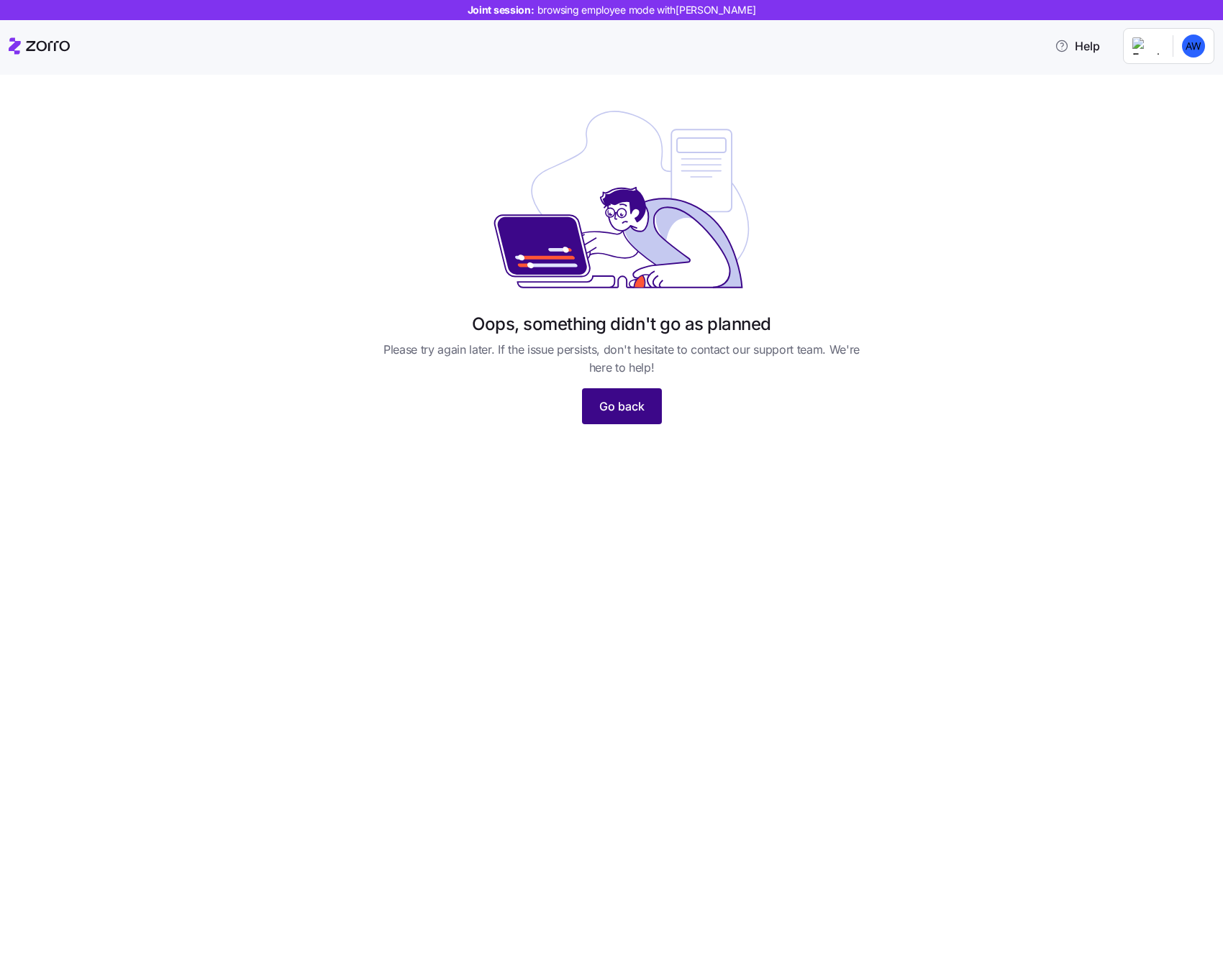
click at [614, 402] on span "Go back" at bounding box center [622, 407] width 45 height 17
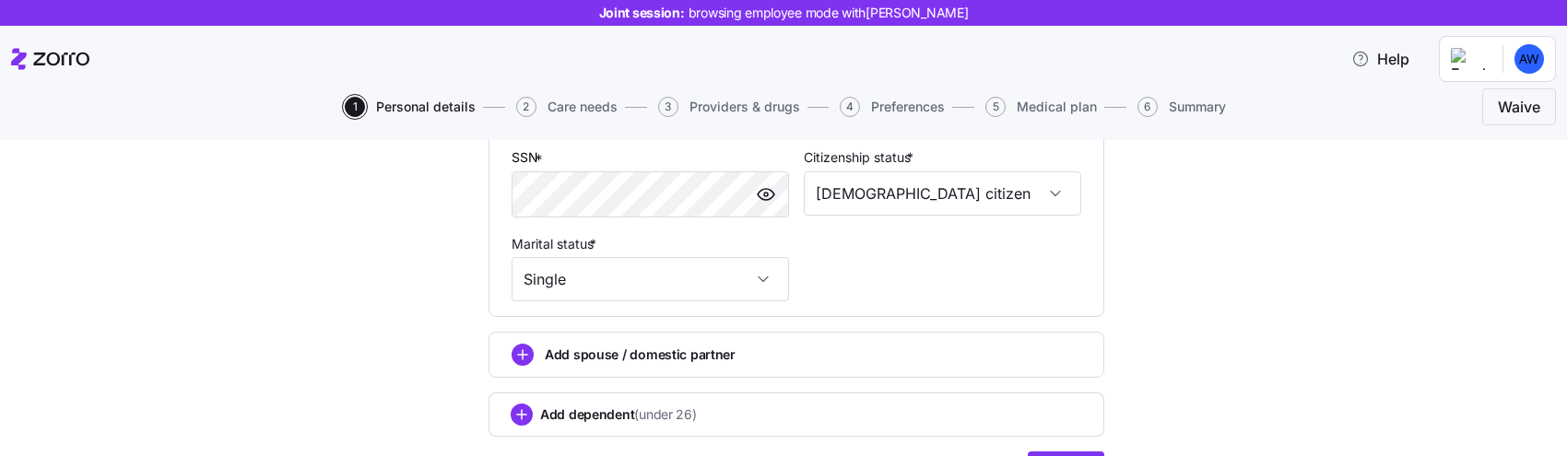
scroll to position [843, 0]
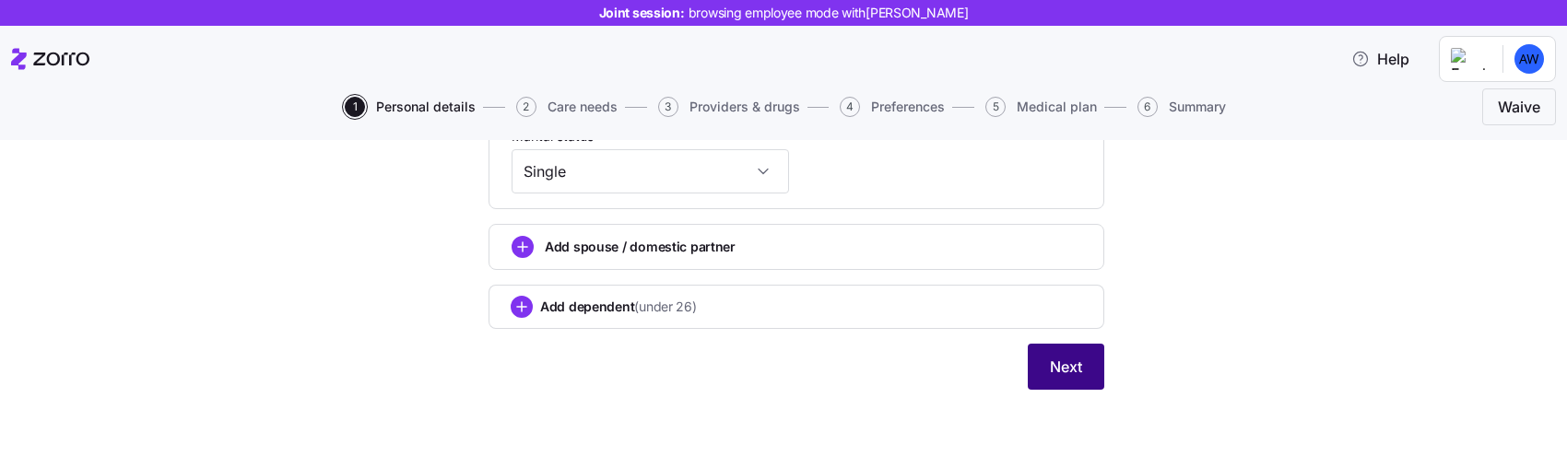
click at [1081, 372] on button "Next" at bounding box center [1066, 367] width 77 height 46
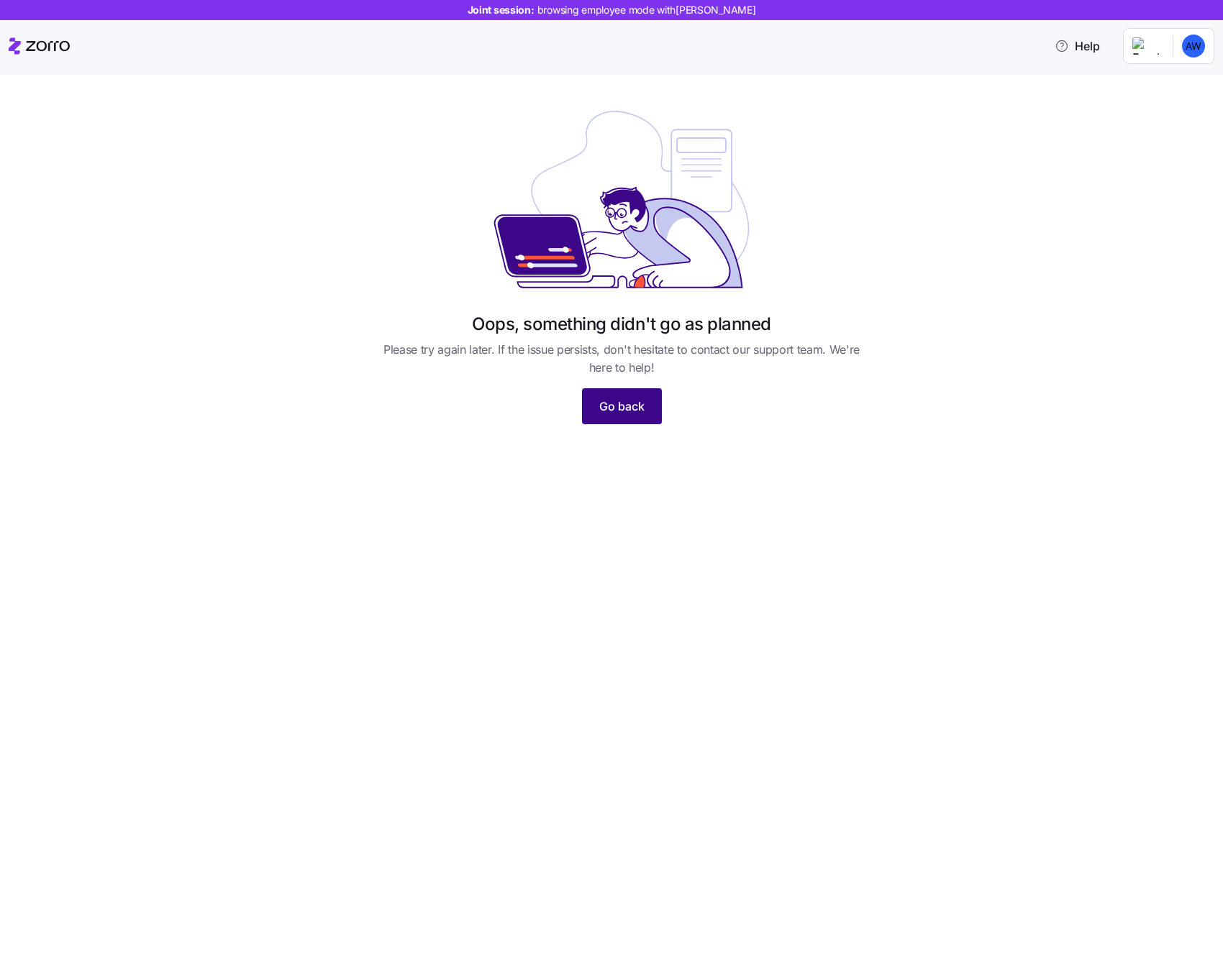
click at [637, 355] on span "Go back" at bounding box center [622, 407] width 45 height 17
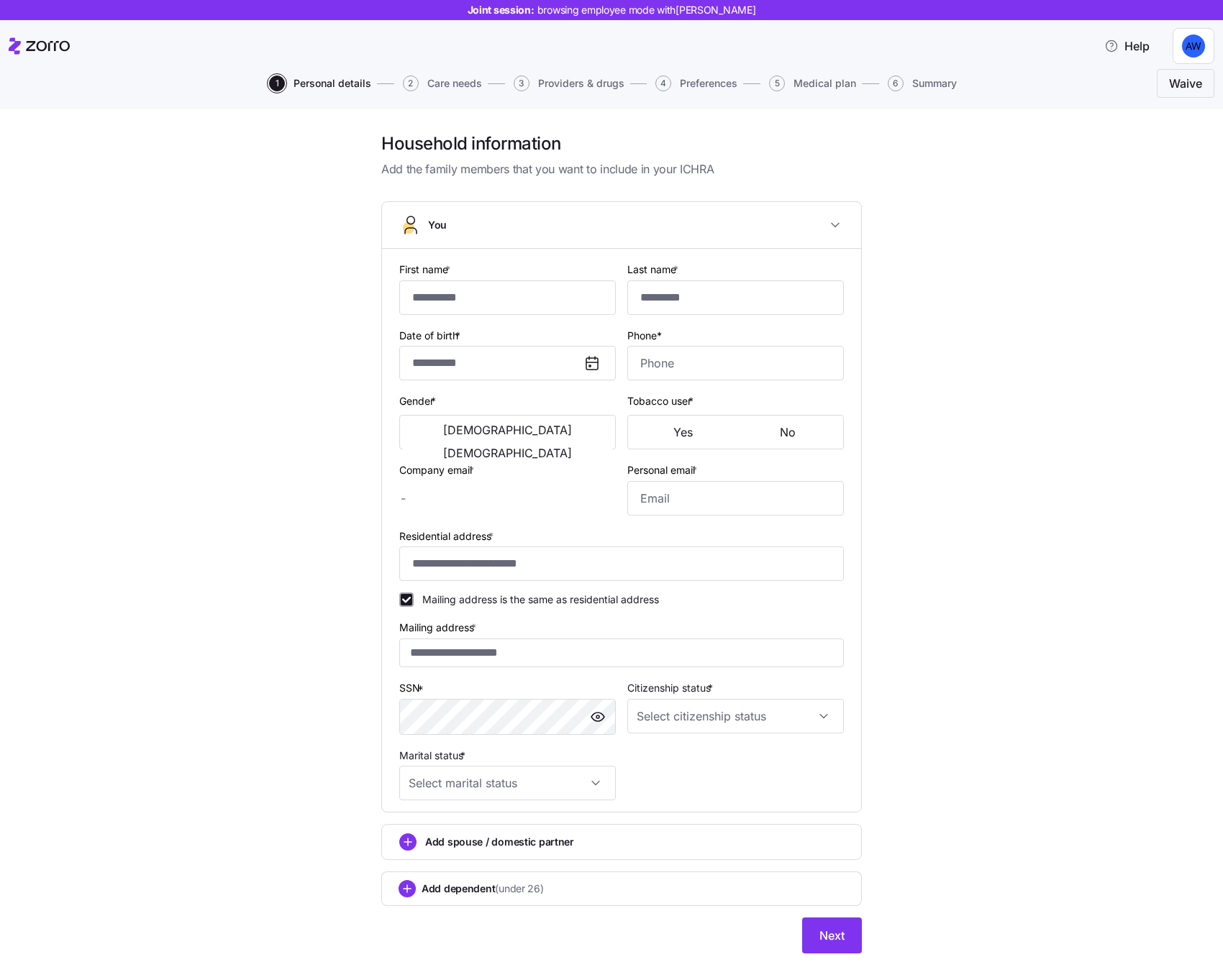
type input "*****"
type input "********"
type input "idan.h+testai@myzorro.co"
type input "dsfds@gmail.com"
type input "**********"
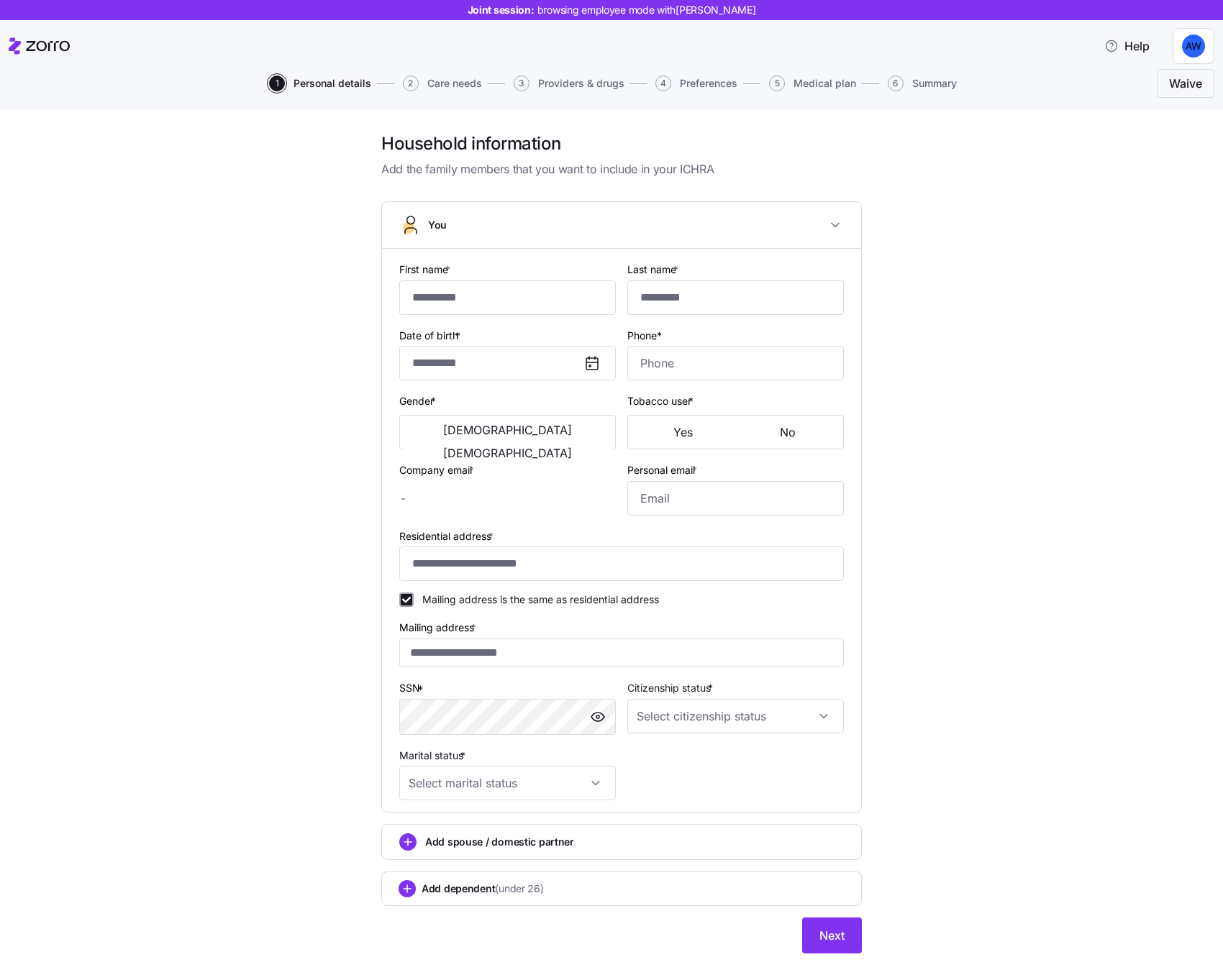
checkbox input "true"
type input "**********"
type input "[PHONE_NUMBER]"
type input "[DEMOGRAPHIC_DATA] citizen"
type input "Single"
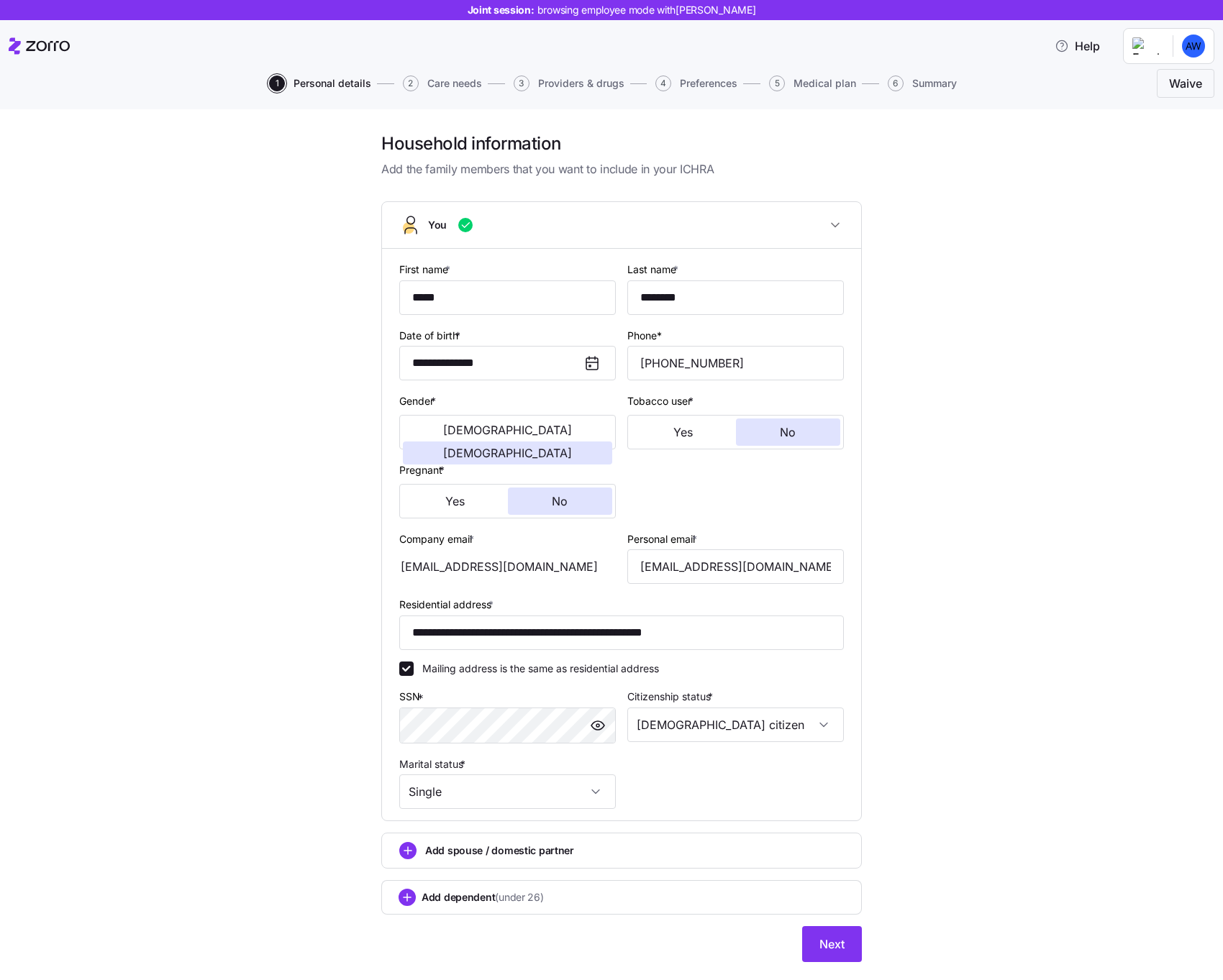
scroll to position [34, 0]
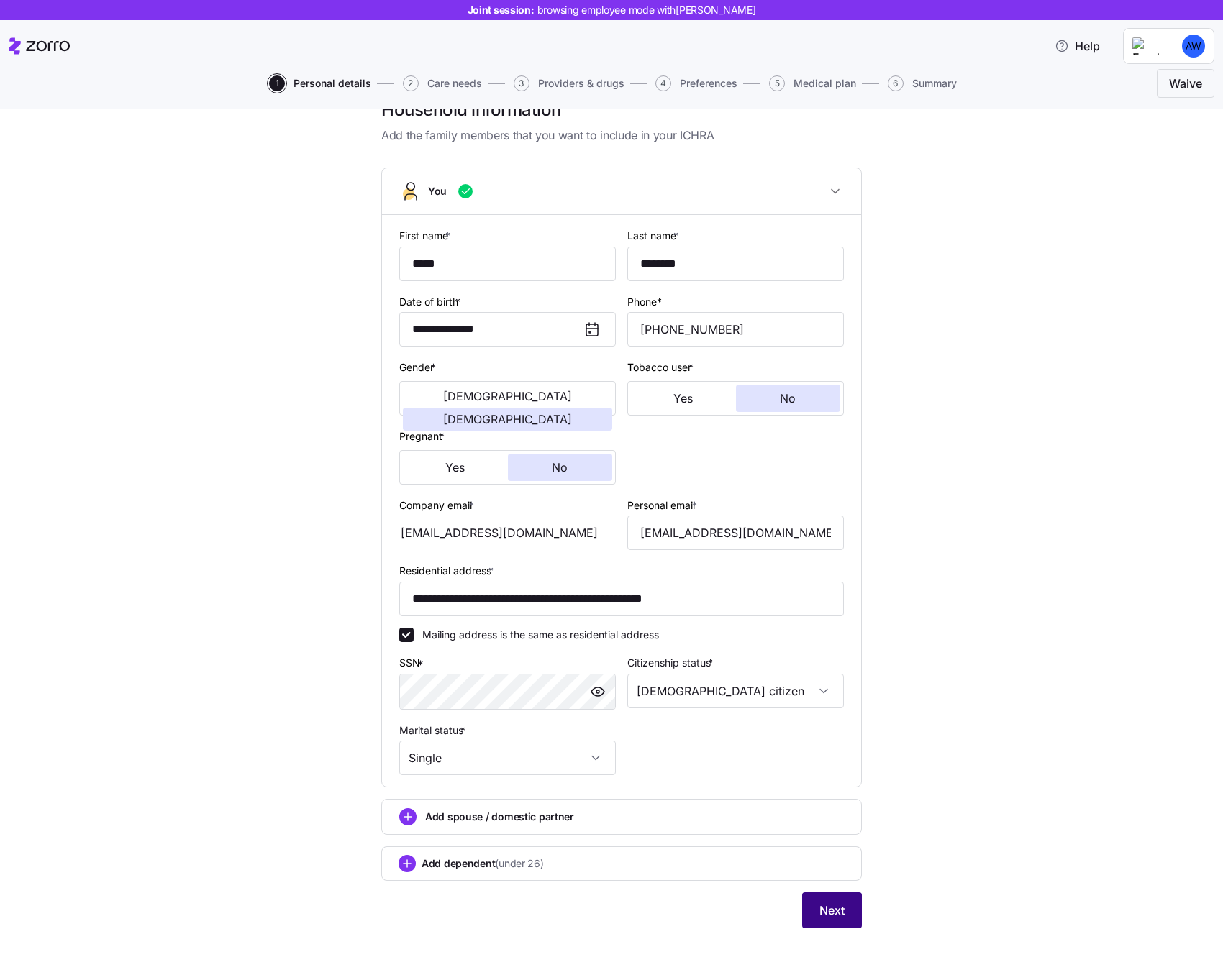
click at [841, 906] on span "Next" at bounding box center [832, 911] width 25 height 17
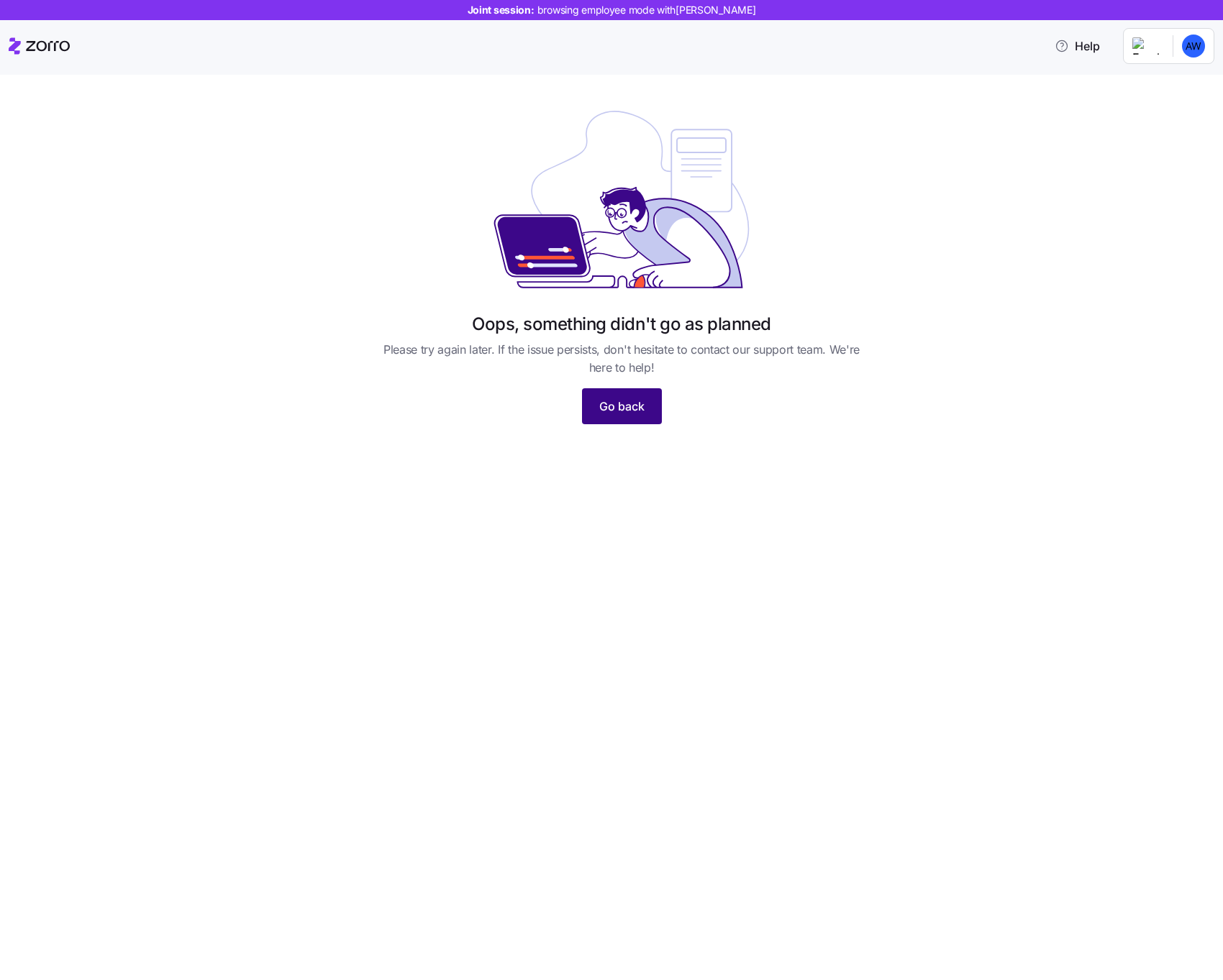
click at [588, 411] on button "Go back" at bounding box center [622, 407] width 80 height 36
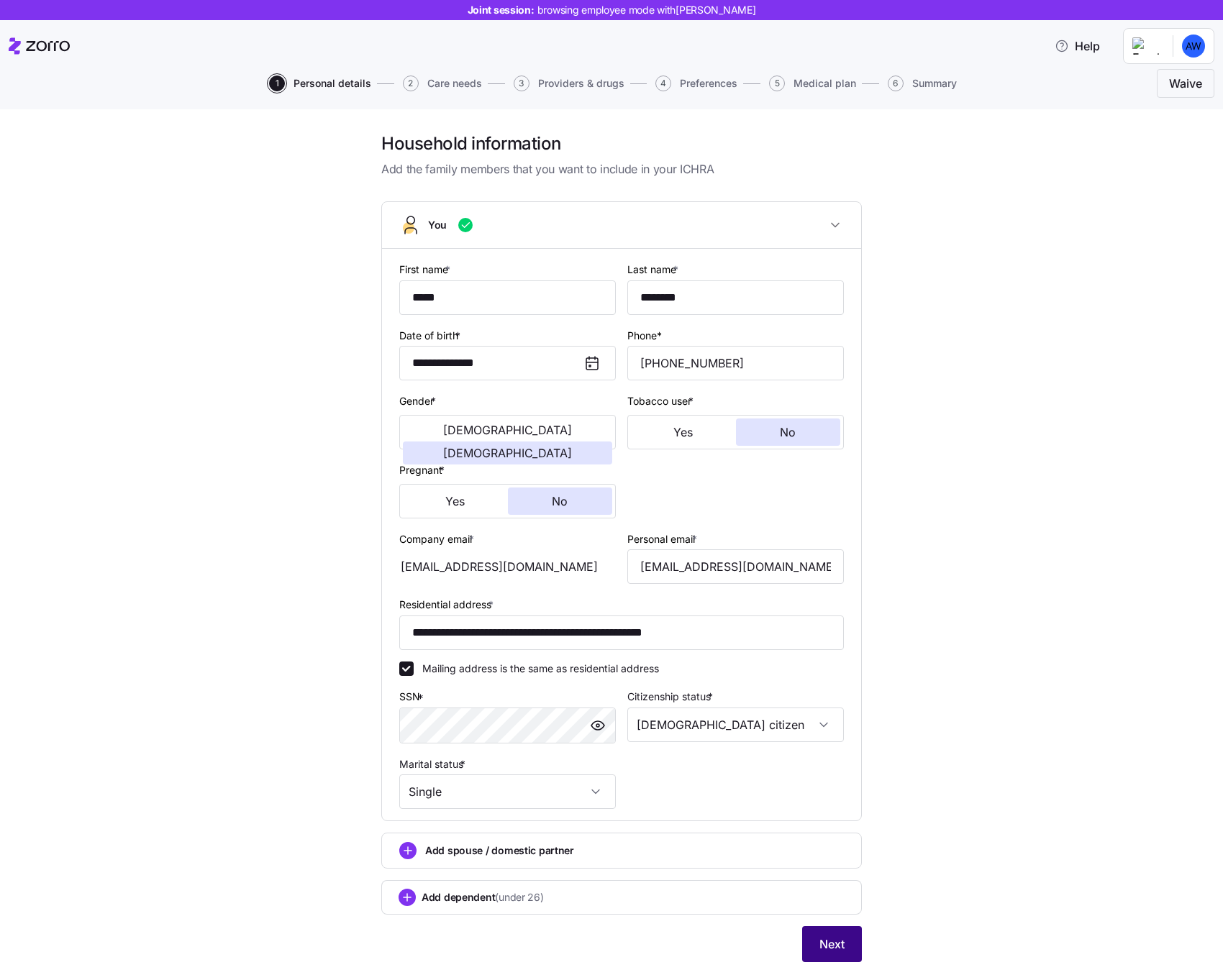
click at [828, 943] on span "Next" at bounding box center [832, 944] width 25 height 17
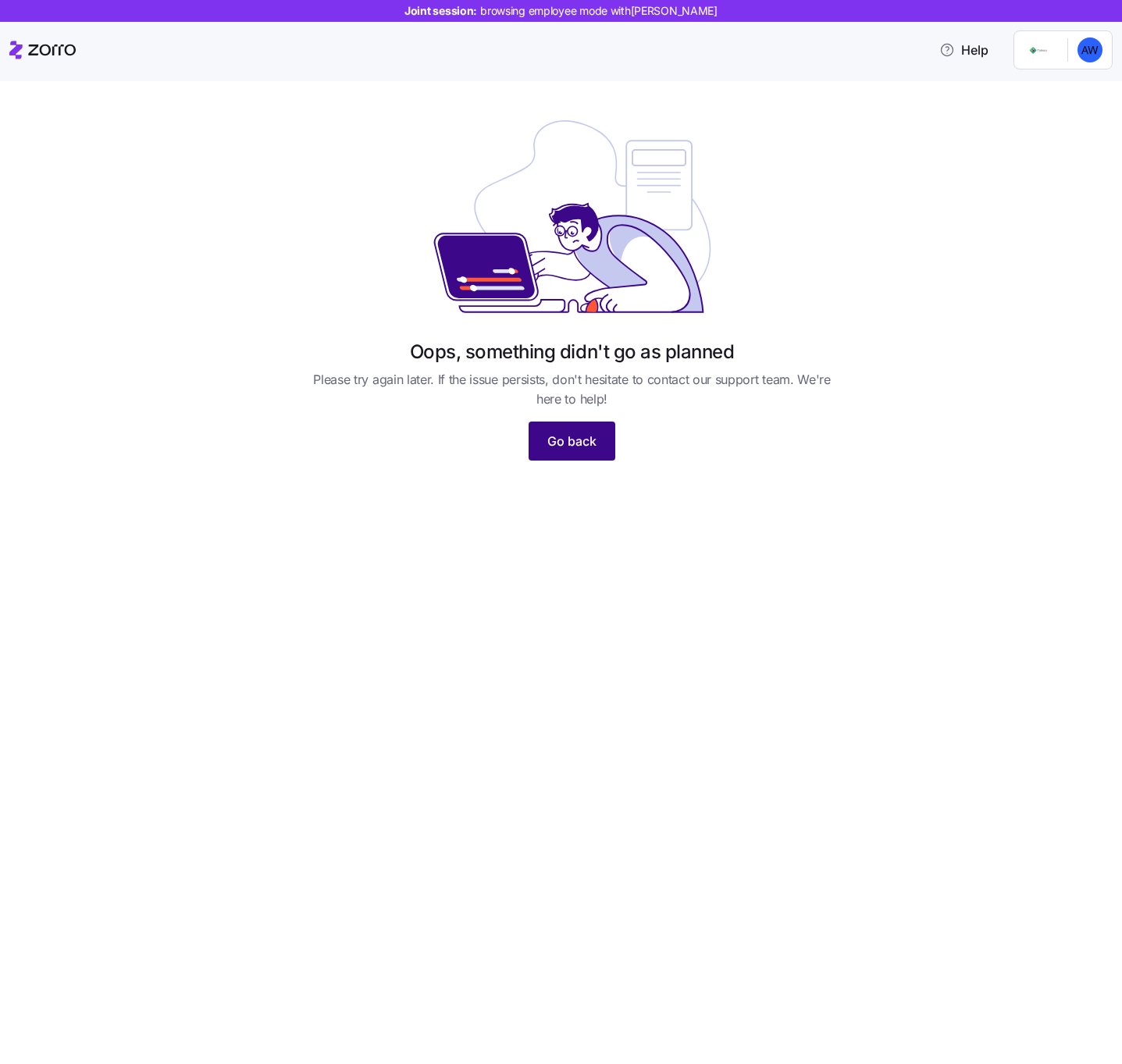
click at [594, 435] on span "Go back" at bounding box center [572, 441] width 49 height 19
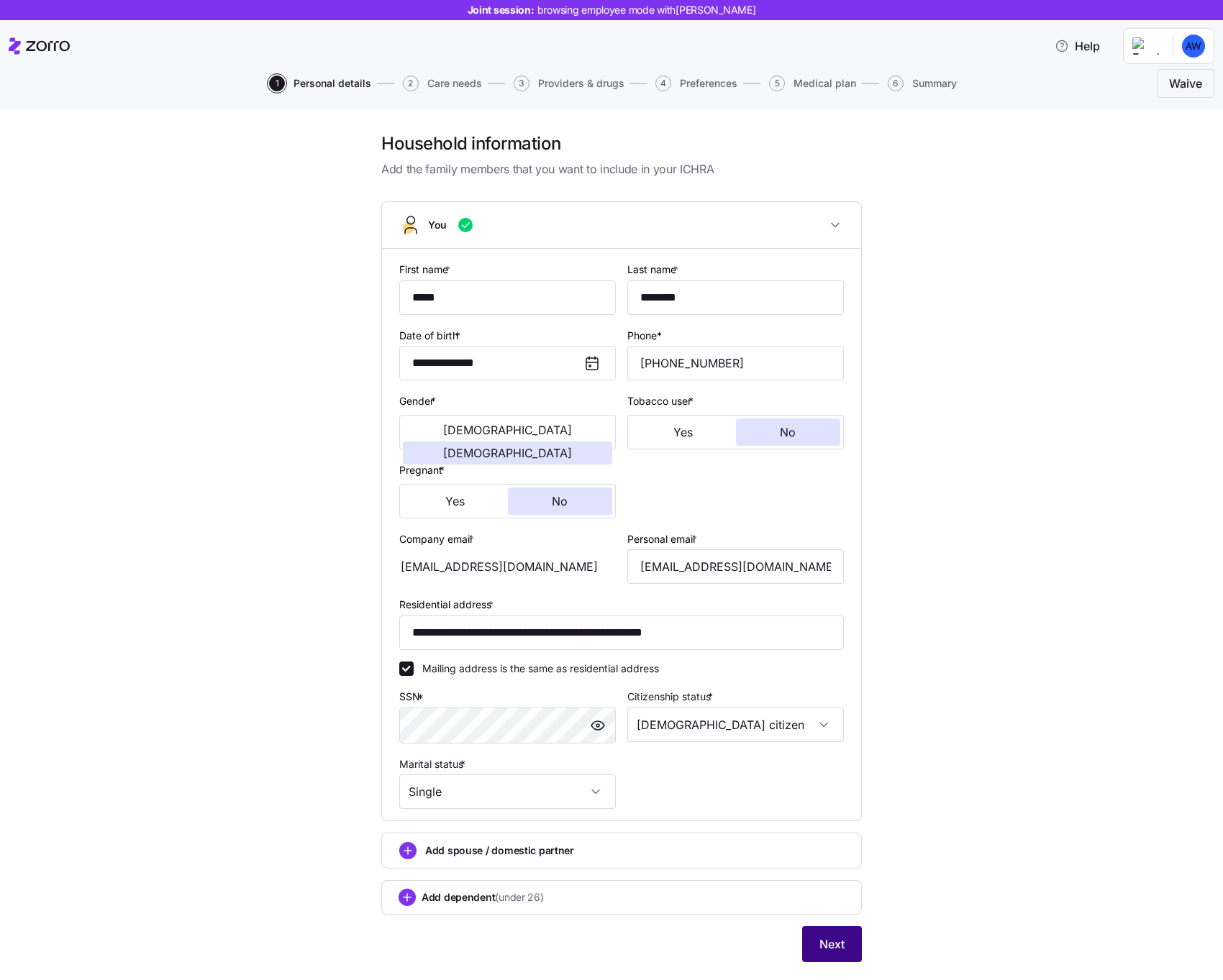
click at [830, 932] on button "Next" at bounding box center [832, 944] width 60 height 36
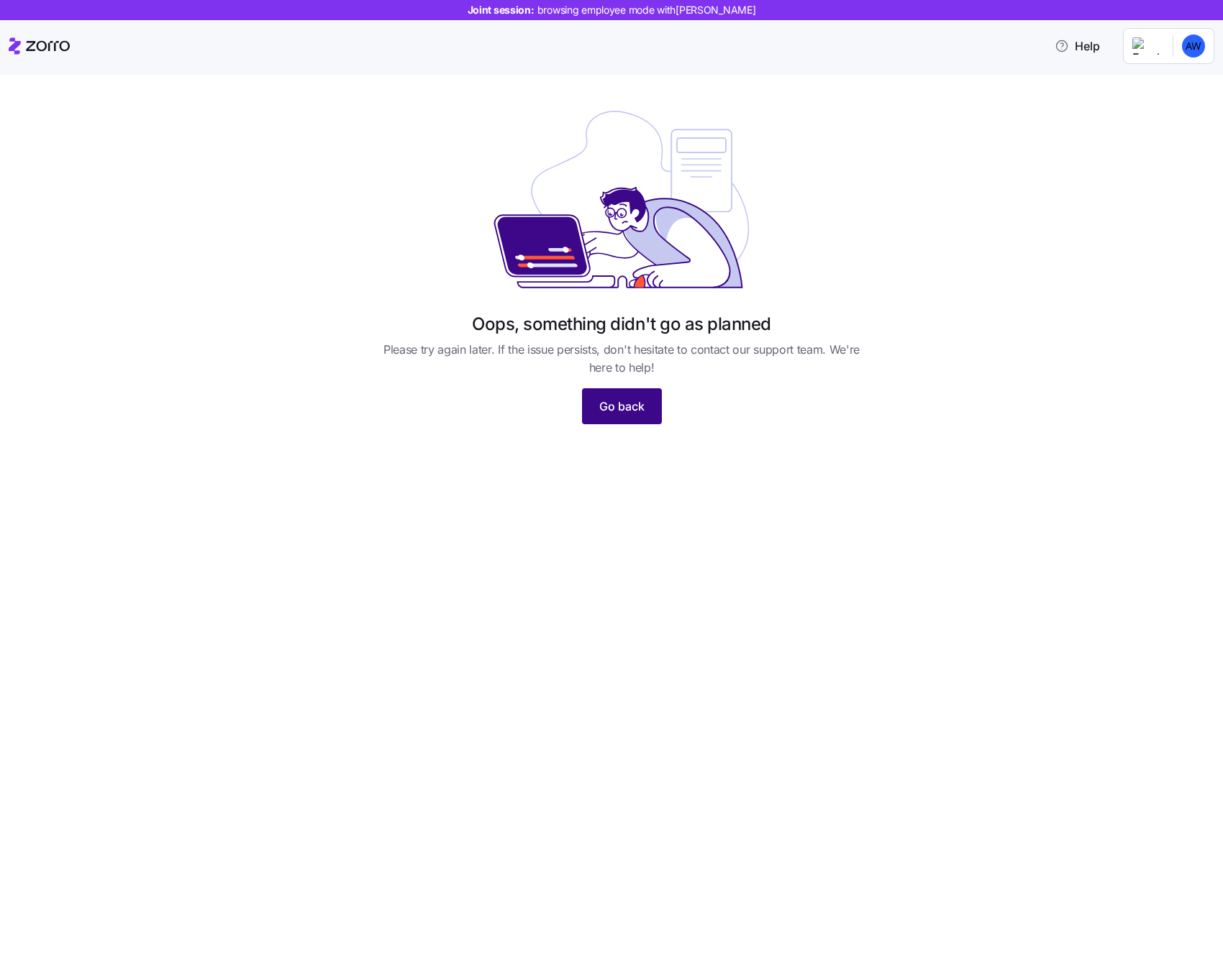
click at [653, 402] on button "Go back" at bounding box center [622, 407] width 80 height 36
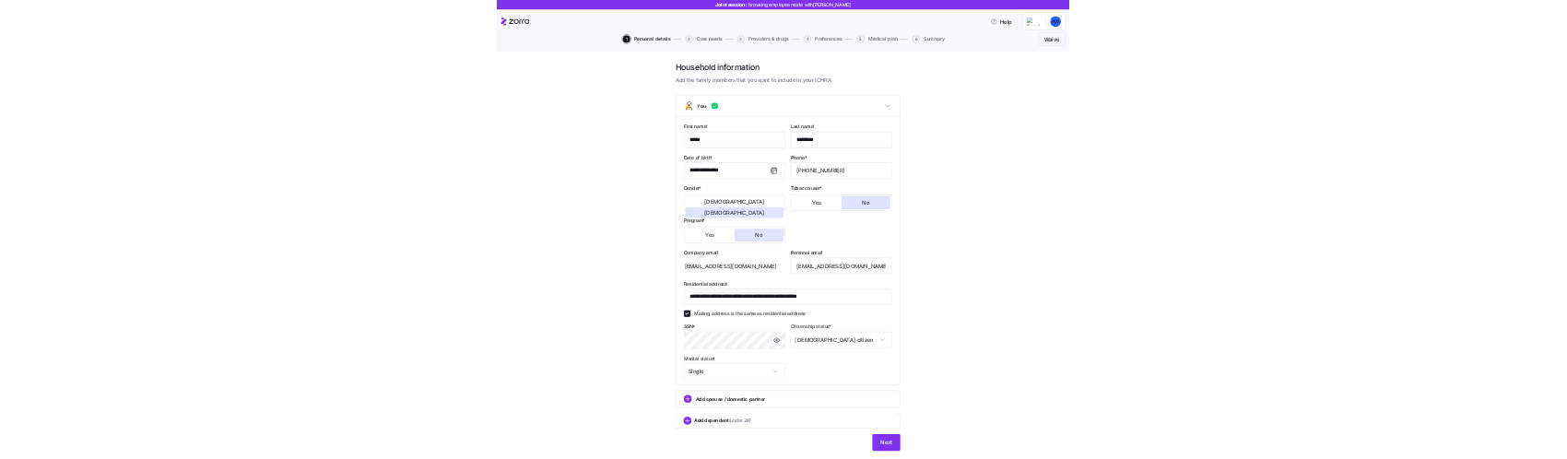
scroll to position [43, 0]
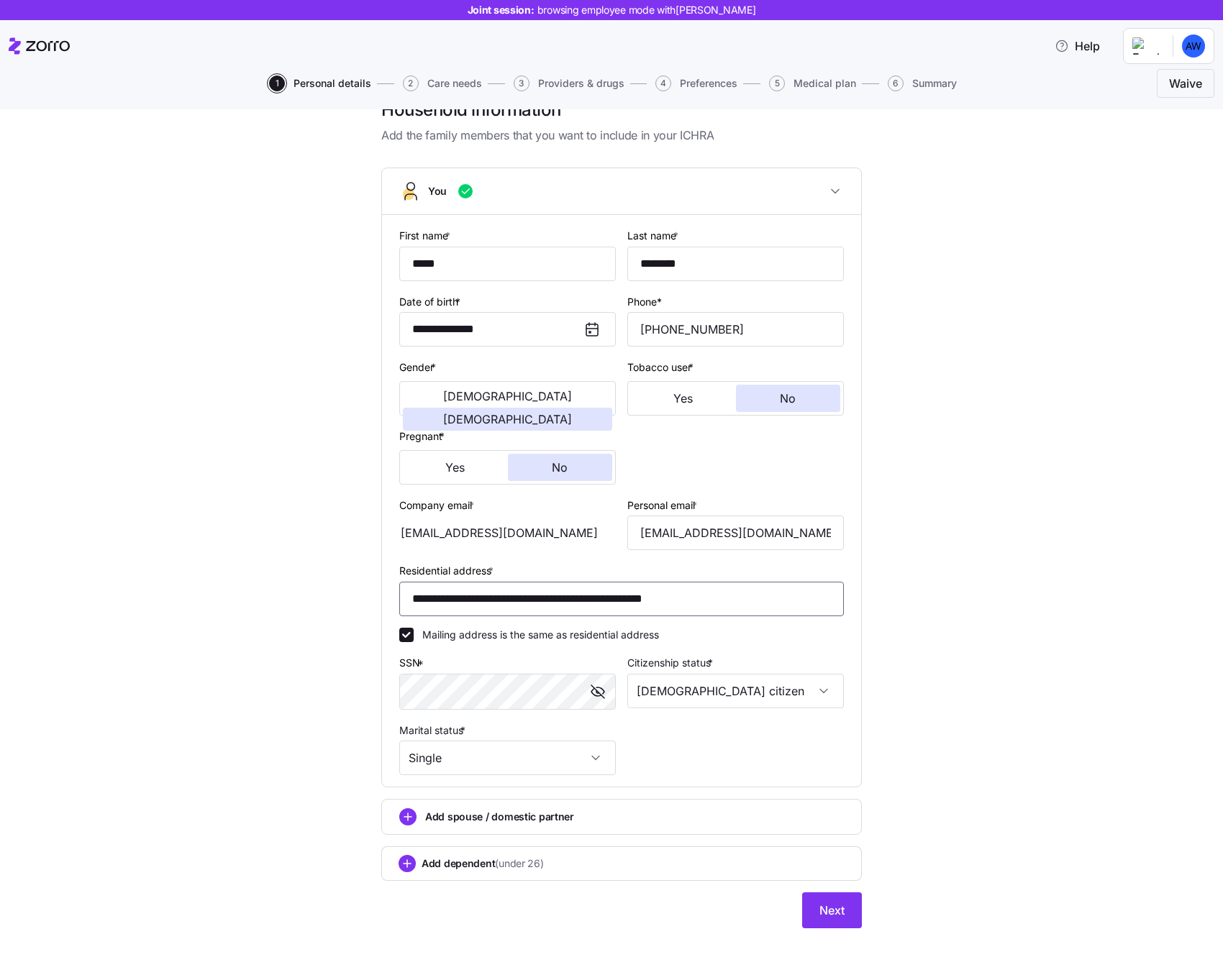
click at [654, 592] on input "**********" at bounding box center [622, 599] width 445 height 34
click at [924, 555] on div "**********" at bounding box center [621, 522] width 1162 height 847
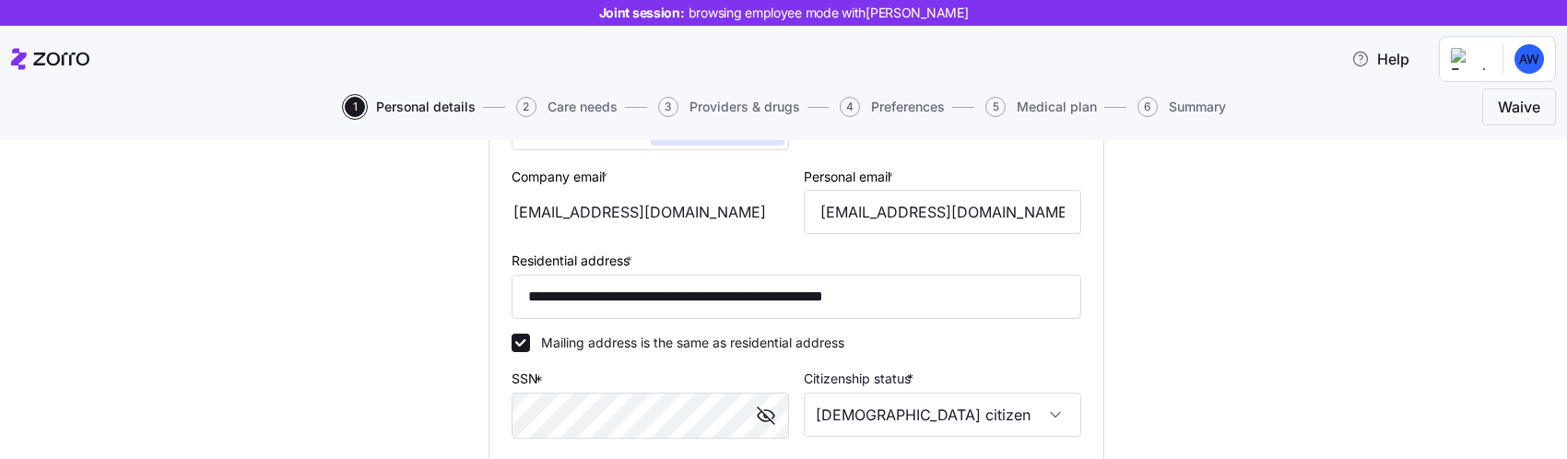
scroll to position [841, 0]
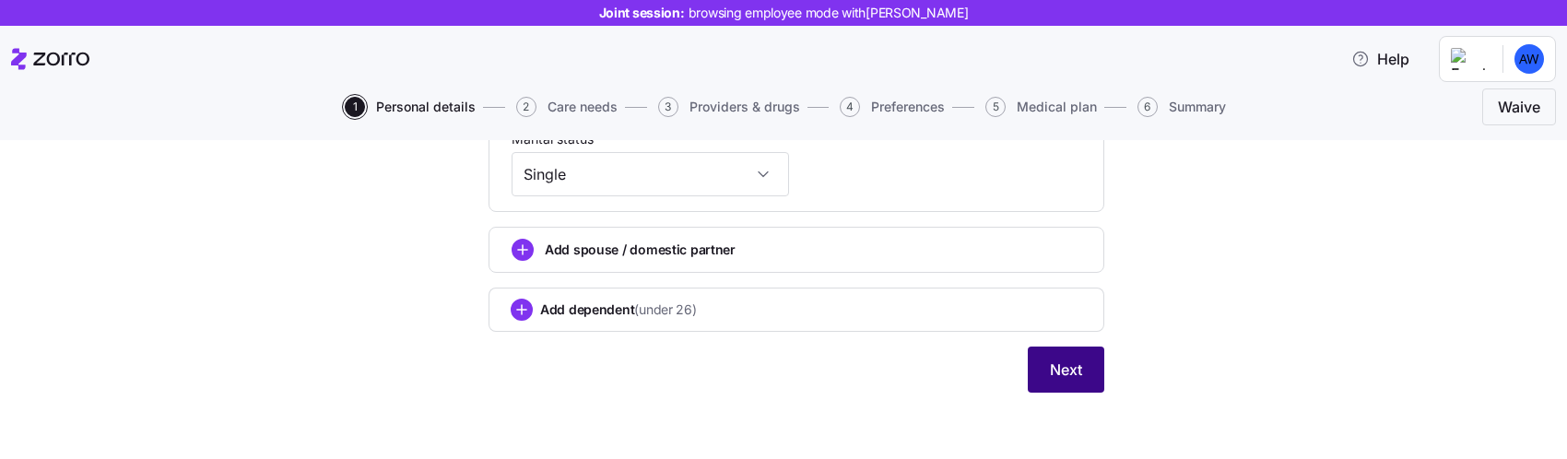
click at [1054, 364] on span "Next" at bounding box center [1066, 370] width 32 height 22
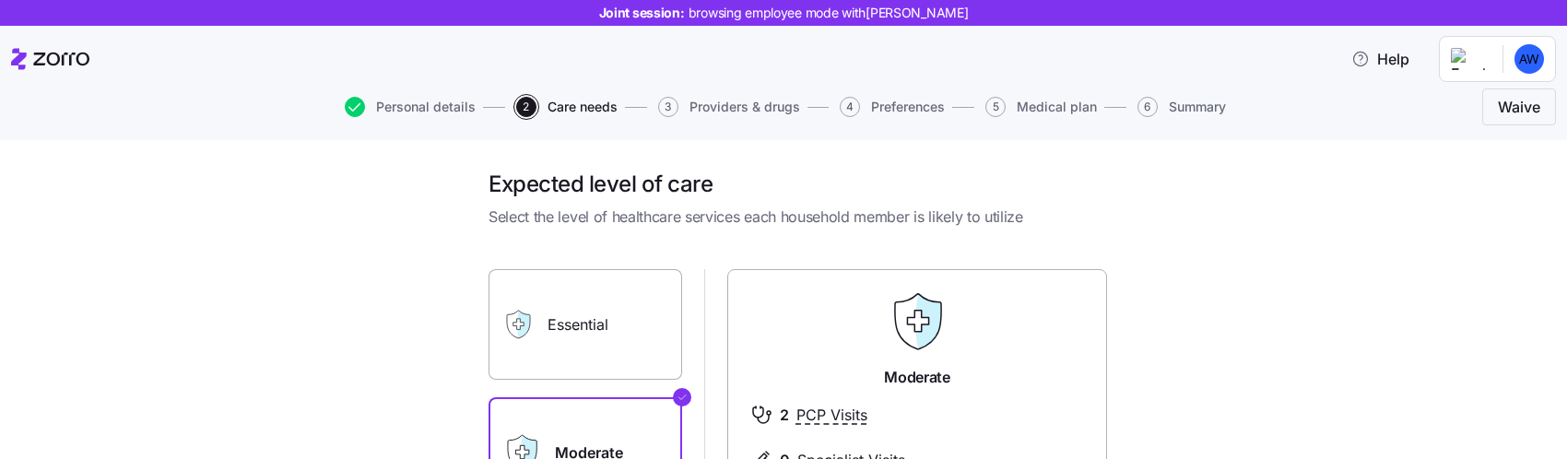
click at [395, 105] on span "Personal details" at bounding box center [426, 106] width 100 height 13
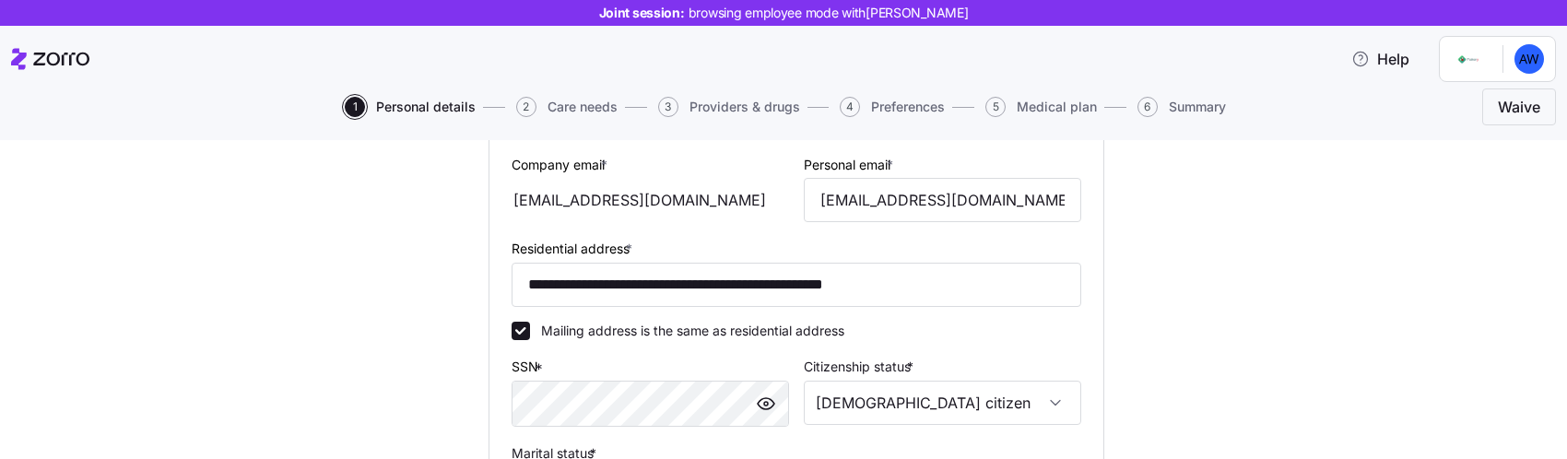
scroll to position [841, 0]
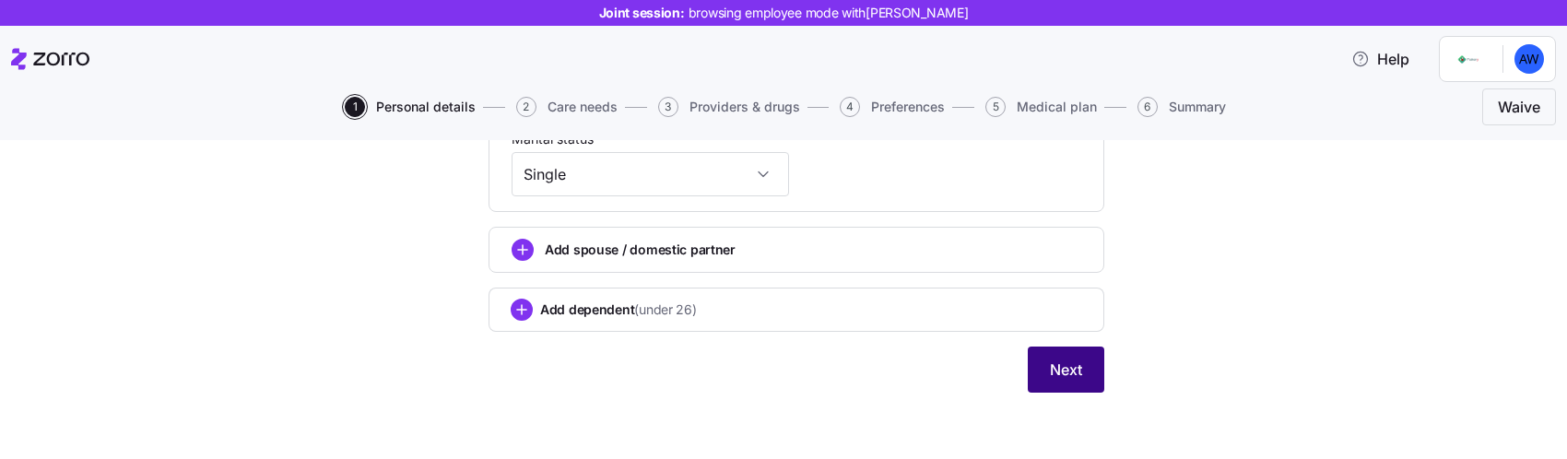
click at [1071, 367] on span "Next" at bounding box center [1066, 370] width 32 height 22
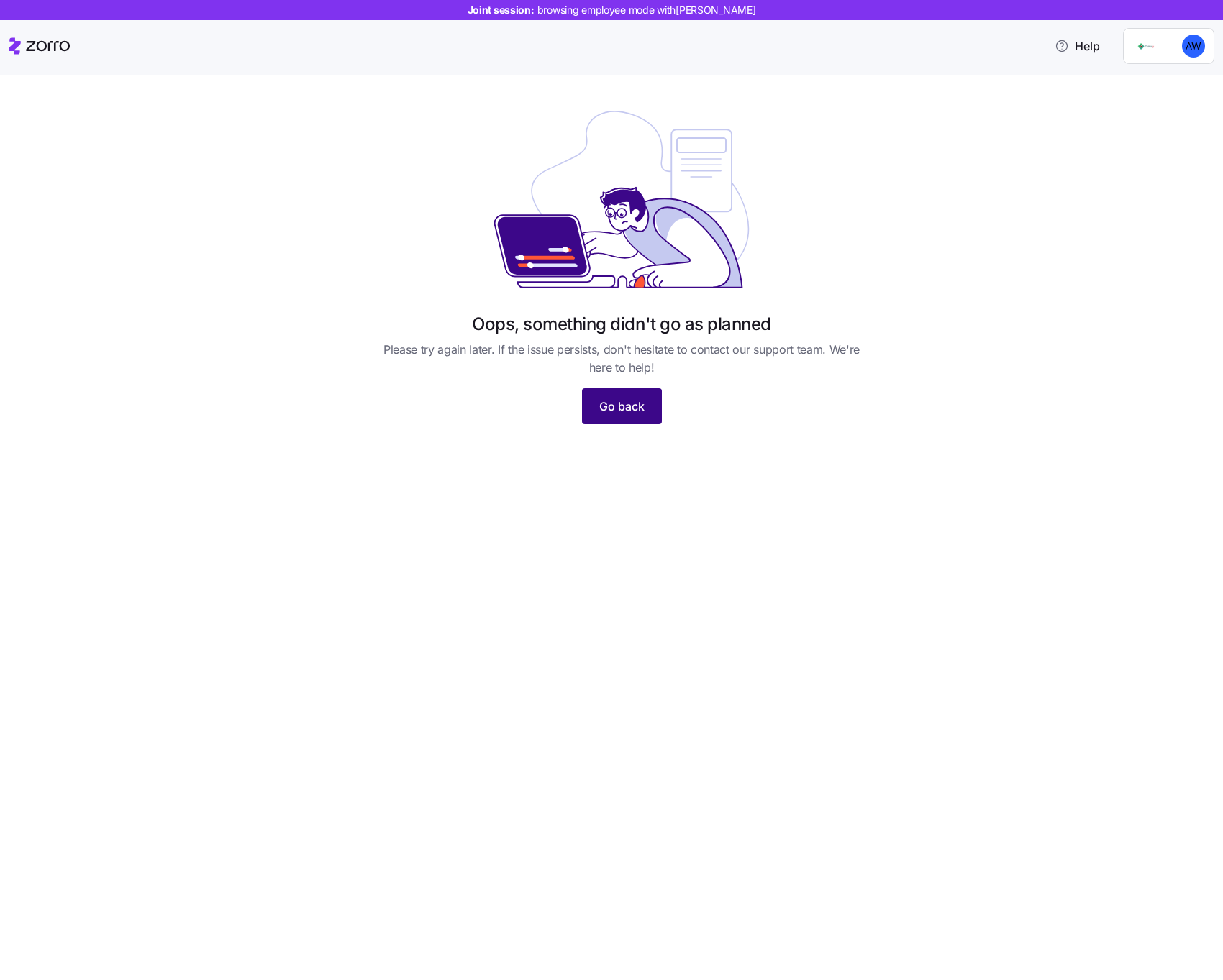
click at [610, 357] on span "Go back" at bounding box center [622, 407] width 45 height 17
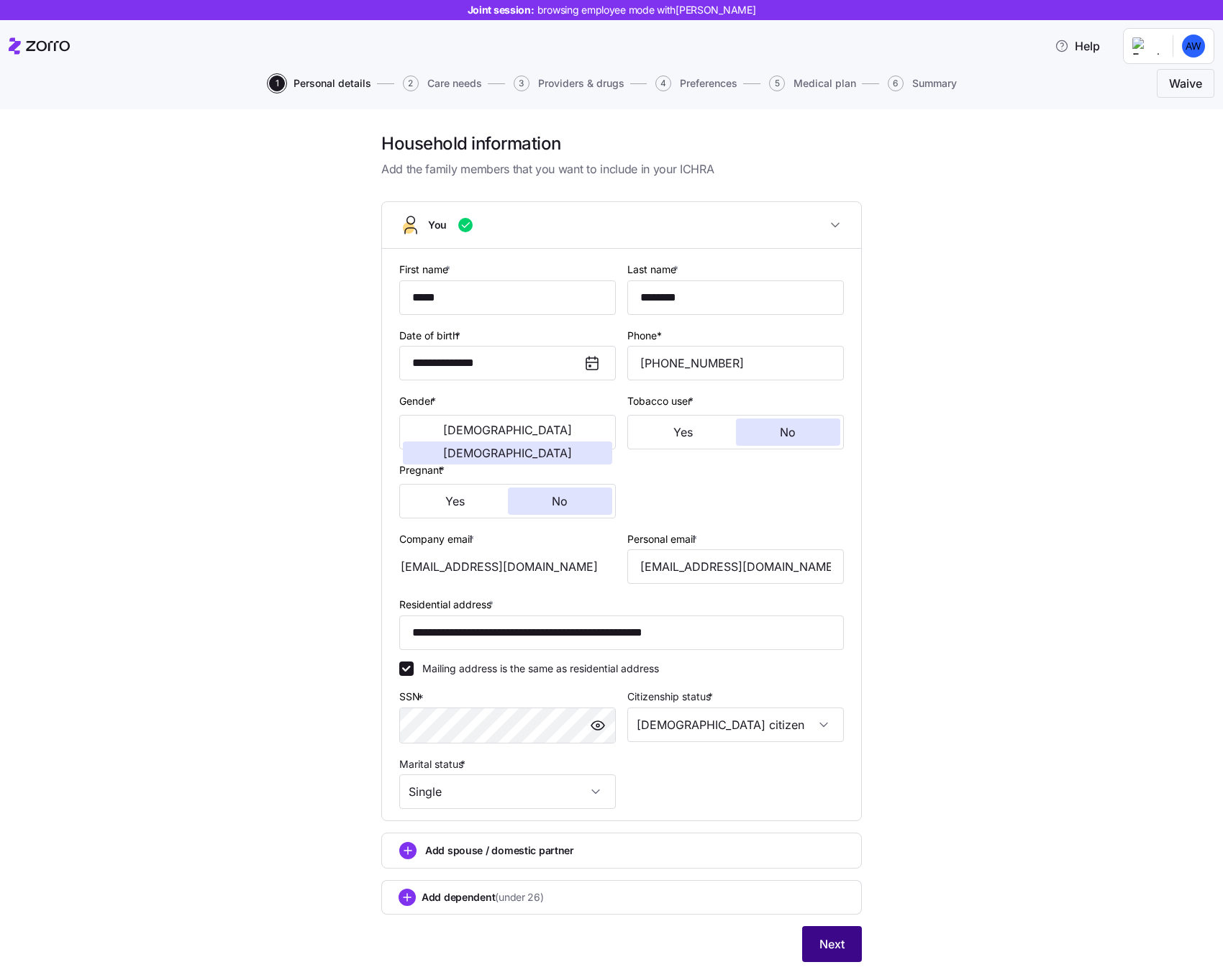
click at [831, 942] on span "Next" at bounding box center [832, 944] width 25 height 17
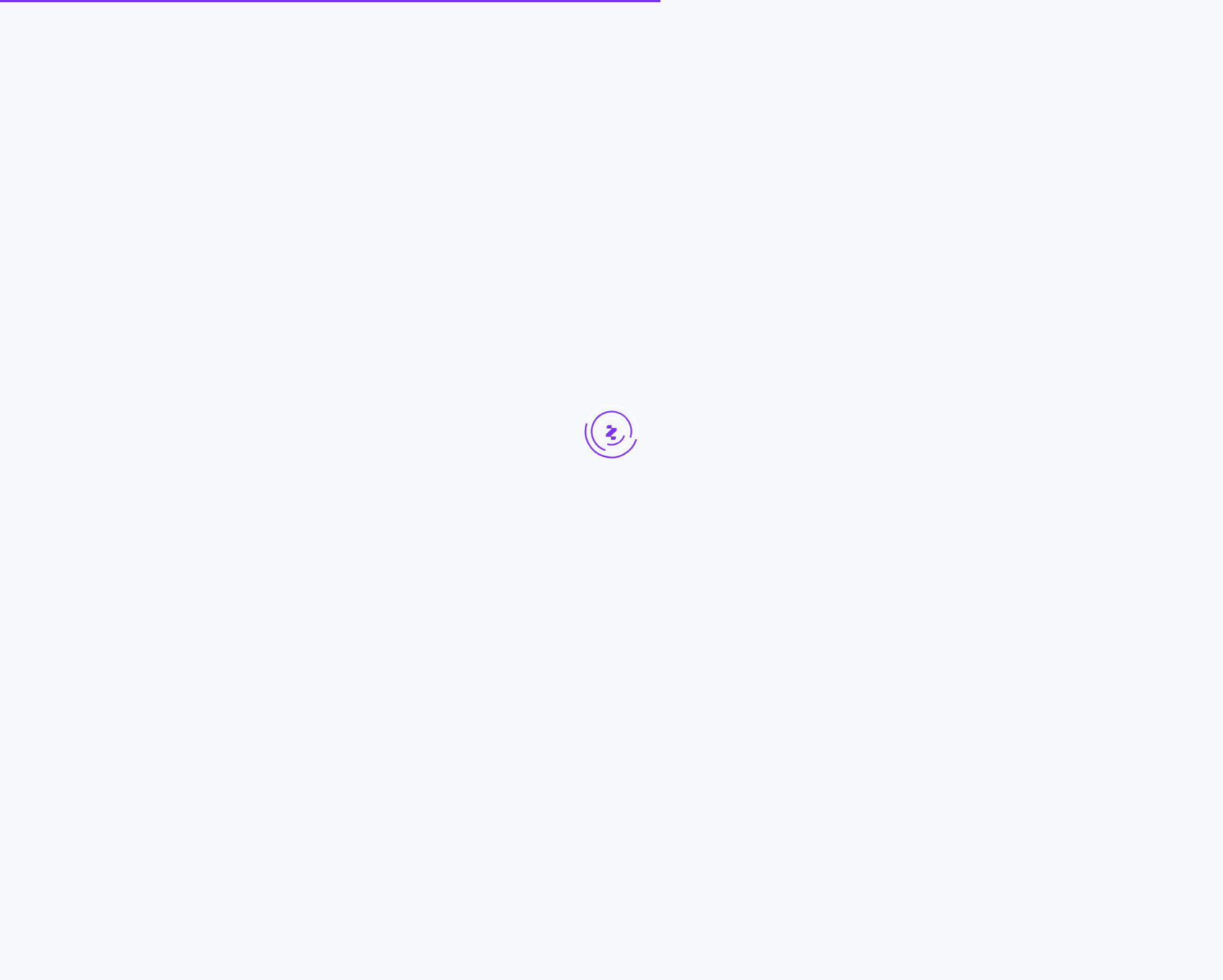
click at [1068, 502] on div at bounding box center [611, 458] width 1223 height 917
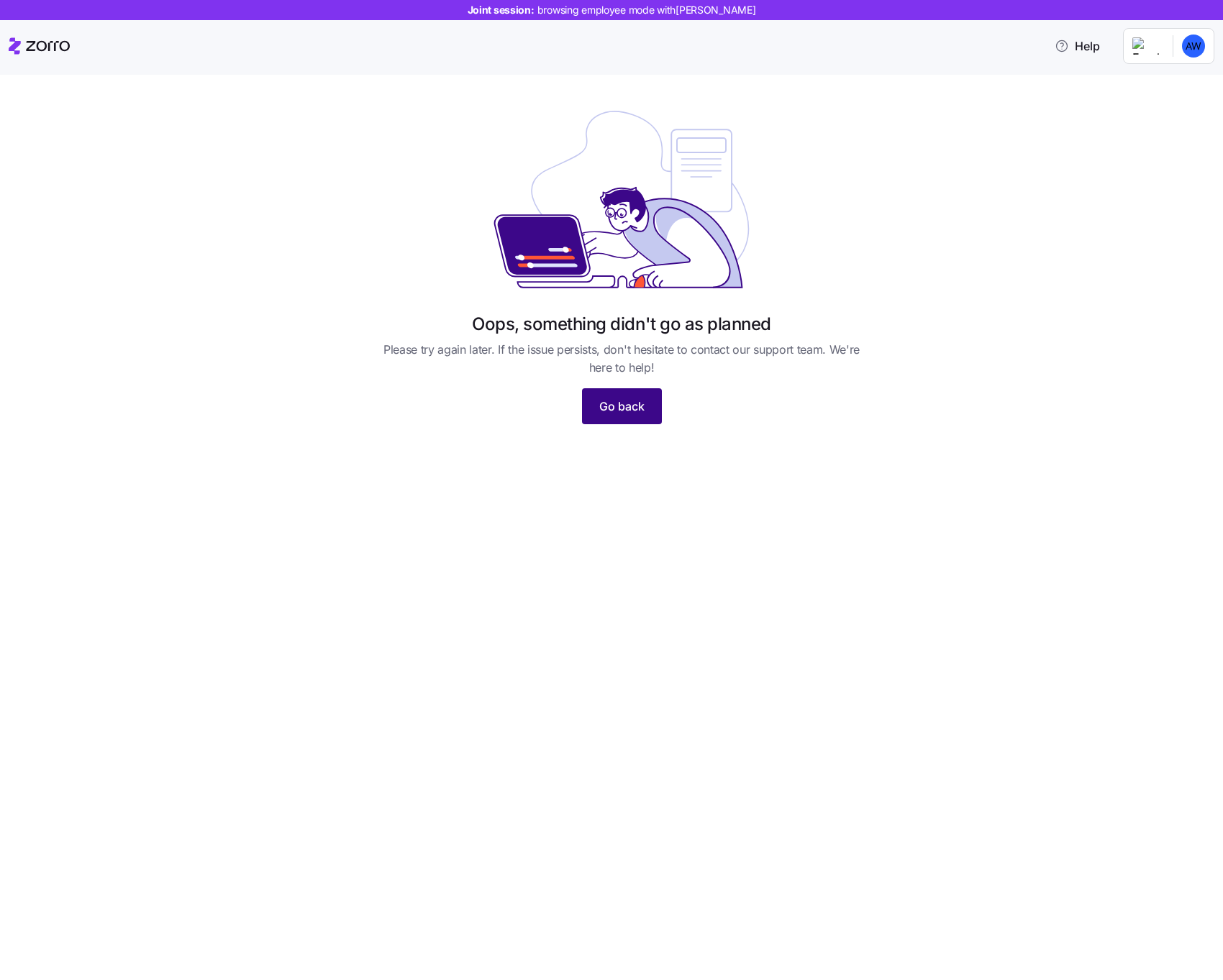
click at [617, 407] on span "Go back" at bounding box center [622, 407] width 45 height 17
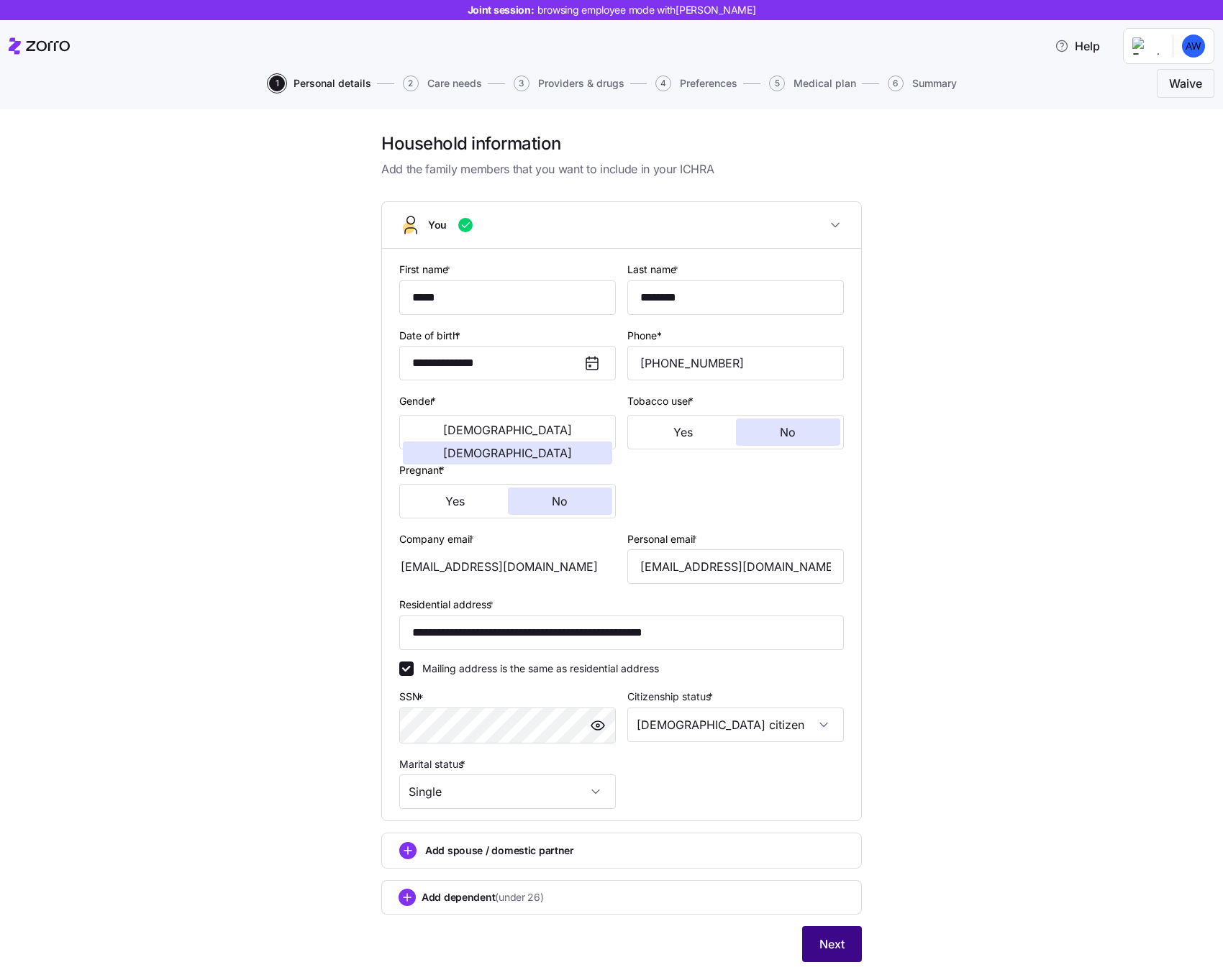
click at [832, 936] on span "Next" at bounding box center [832, 944] width 25 height 17
